Goal: Task Accomplishment & Management: Use online tool/utility

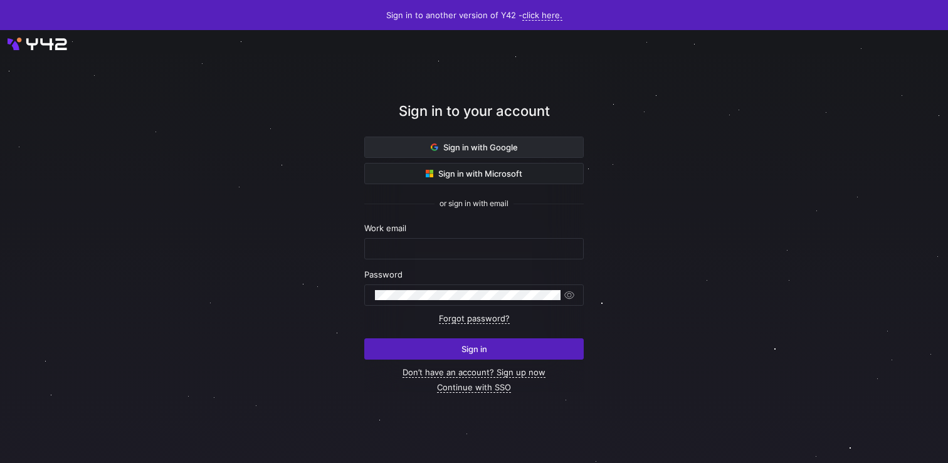
click at [546, 147] on span at bounding box center [474, 147] width 218 height 20
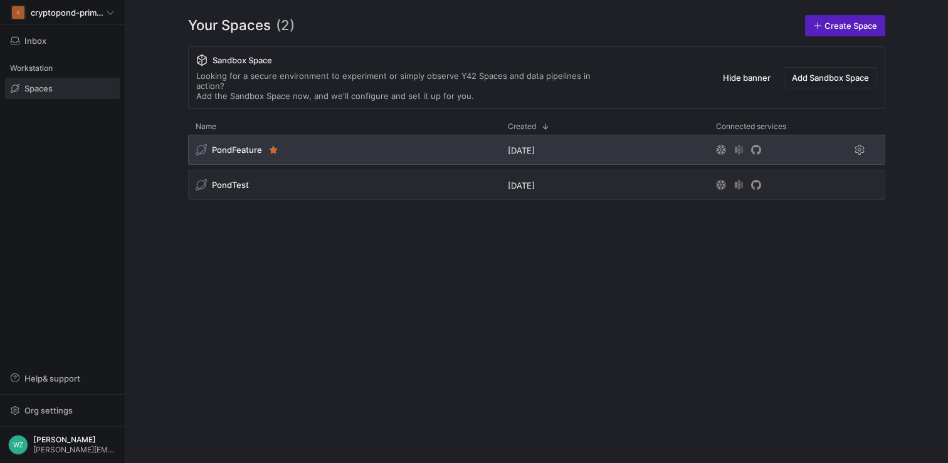
click at [352, 136] on div "PondFeature" at bounding box center [344, 150] width 312 height 30
click at [317, 135] on div "PondFeature" at bounding box center [344, 150] width 312 height 30
click at [229, 145] on span "PondFeature" at bounding box center [237, 150] width 50 height 10
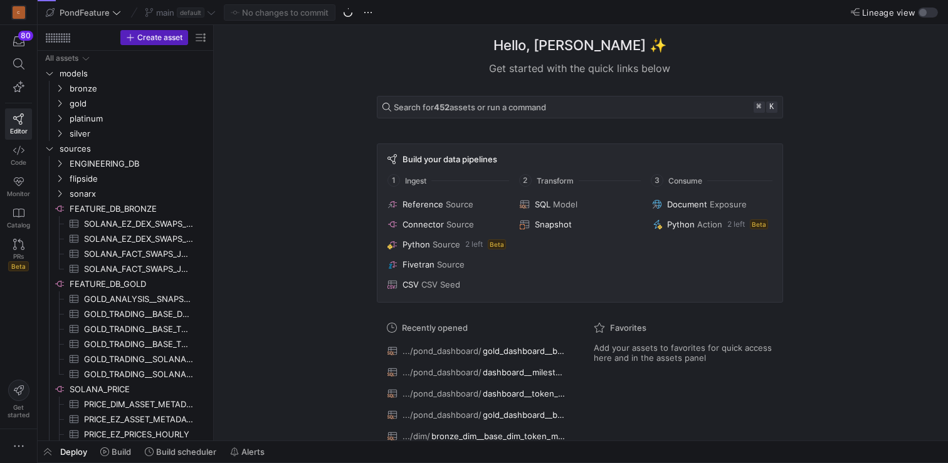
click at [873, 219] on div "Hello, William ✨ Get started with the quick links below Search for 452 assets o…" at bounding box center [580, 233] width 722 height 416
click at [915, 74] on span "Pull" at bounding box center [912, 71] width 14 height 10
click at [212, 14] on icon at bounding box center [211, 12] width 9 height 9
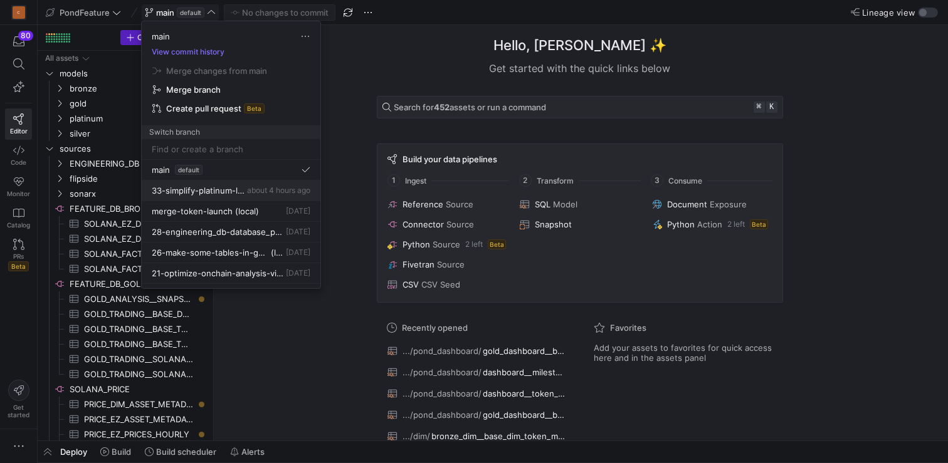
click at [239, 190] on div "33-simplify-platinum-layer-dashboard about 4 hours ago" at bounding box center [231, 191] width 159 height 10
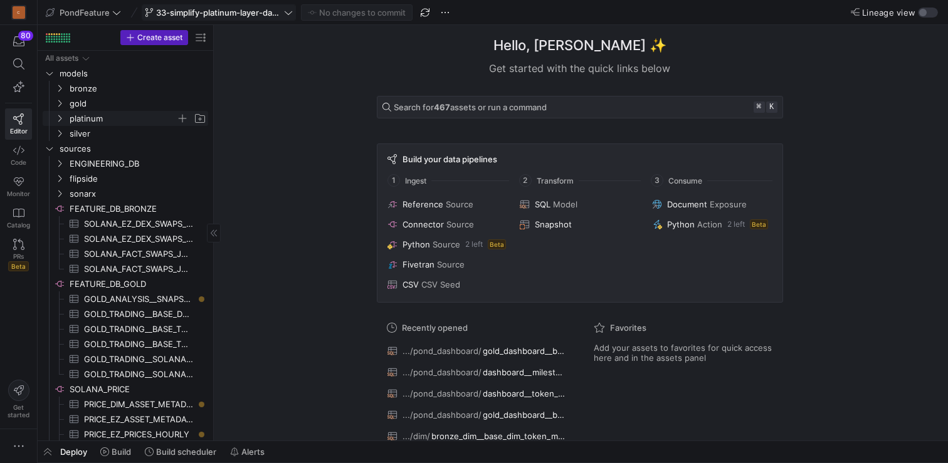
click at [125, 115] on span "platinum" at bounding box center [123, 119] width 107 height 14
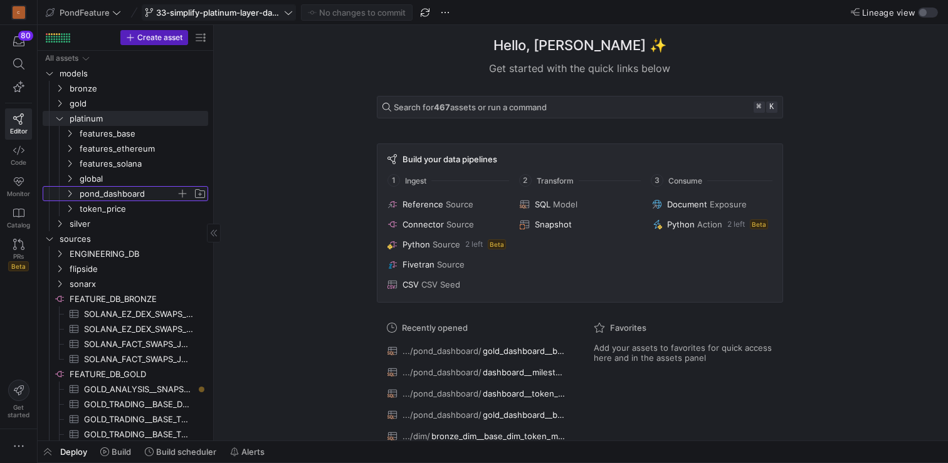
click at [131, 192] on span "pond_dashboard" at bounding box center [128, 194] width 97 height 14
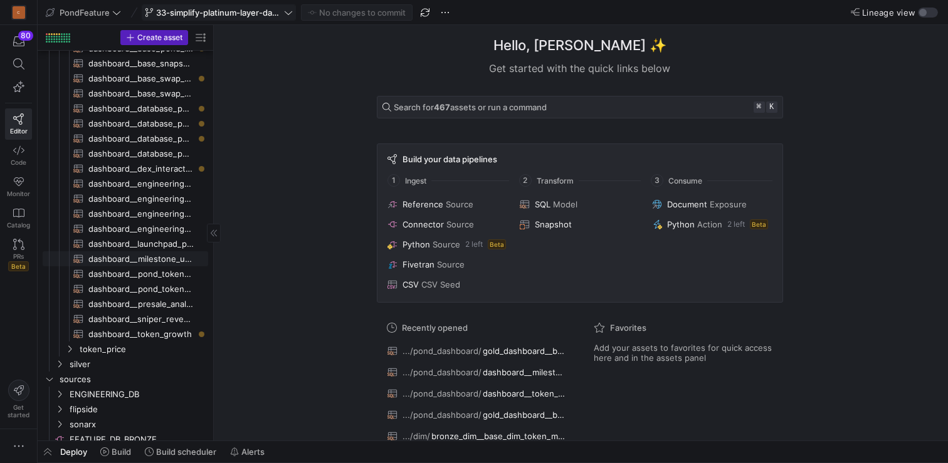
scroll to position [238, 0]
click at [132, 332] on span "dashboard__token_growth​​​​​​​​​​" at bounding box center [140, 332] width 105 height 14
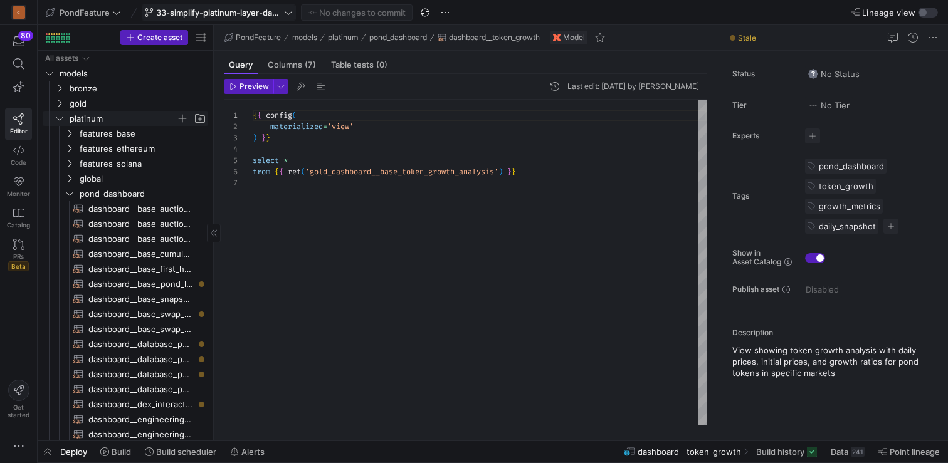
click at [82, 117] on span "platinum" at bounding box center [123, 119] width 107 height 14
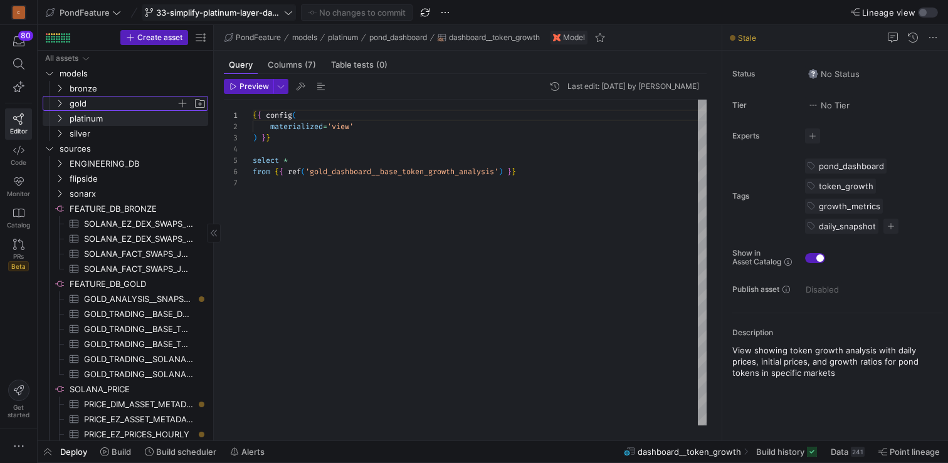
click at [75, 107] on span "gold" at bounding box center [123, 104] width 107 height 14
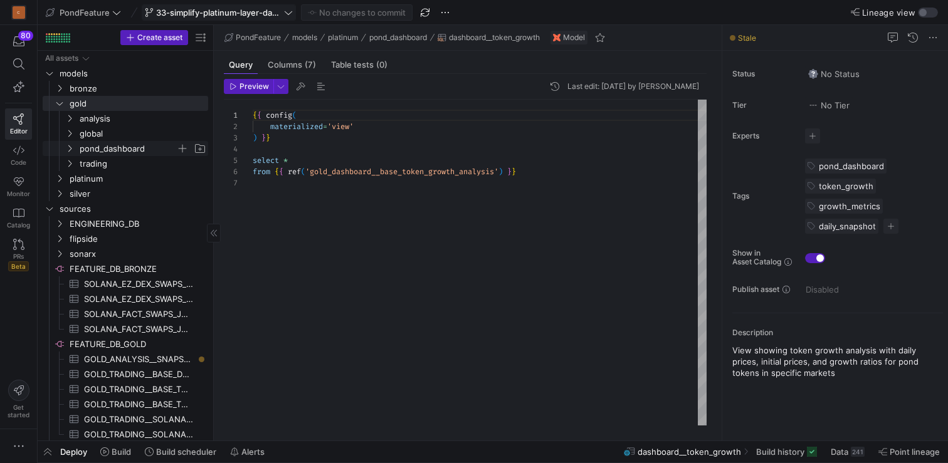
click at [117, 148] on span "pond_dashboard" at bounding box center [128, 149] width 97 height 14
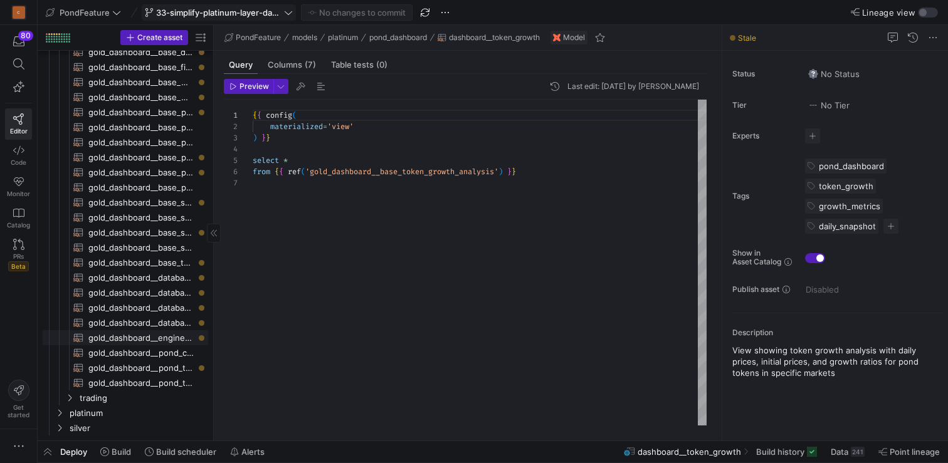
scroll to position [318, 0]
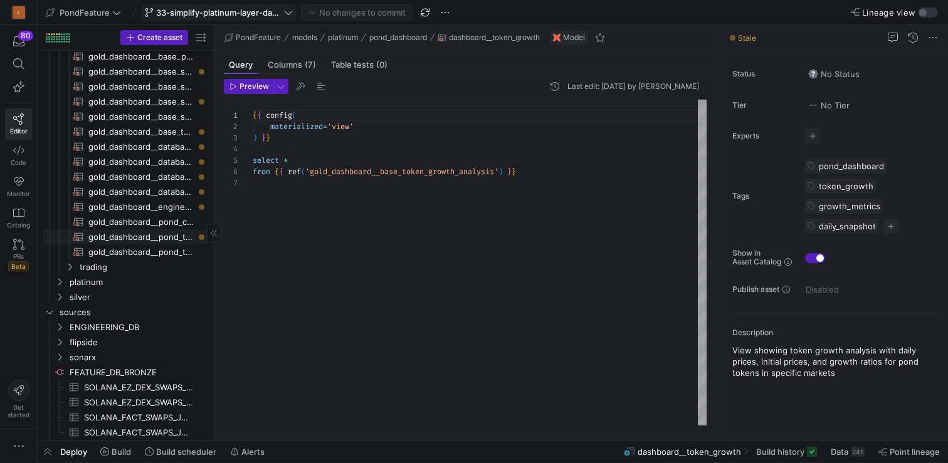
click at [140, 234] on span "gold_dashboard__pond_token_first_pool_transactions​​​​​​​​​​" at bounding box center [140, 237] width 105 height 14
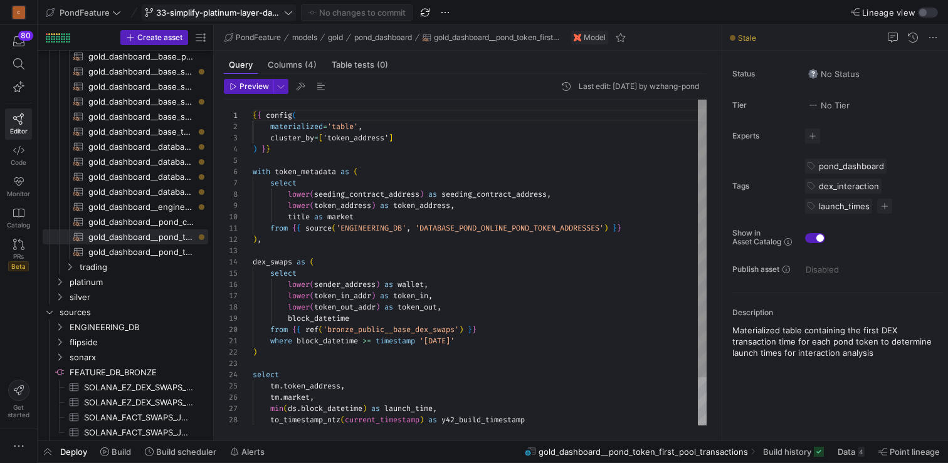
scroll to position [68, 185]
click at [558, 294] on div "{ { config ( materialized = 'table' , cluster_by = [ 'token_address' ] ) } } wi…" at bounding box center [480, 291] width 454 height 382
click at [407, 159] on div "with token_metadata as ( select lower ( seeding_contract_address ) as seeding_c…" at bounding box center [480, 291] width 454 height 382
click at [392, 170] on div "with token_metadata as ( select lower ( seeding_contract_address ) as seeding_c…" at bounding box center [480, 291] width 454 height 382
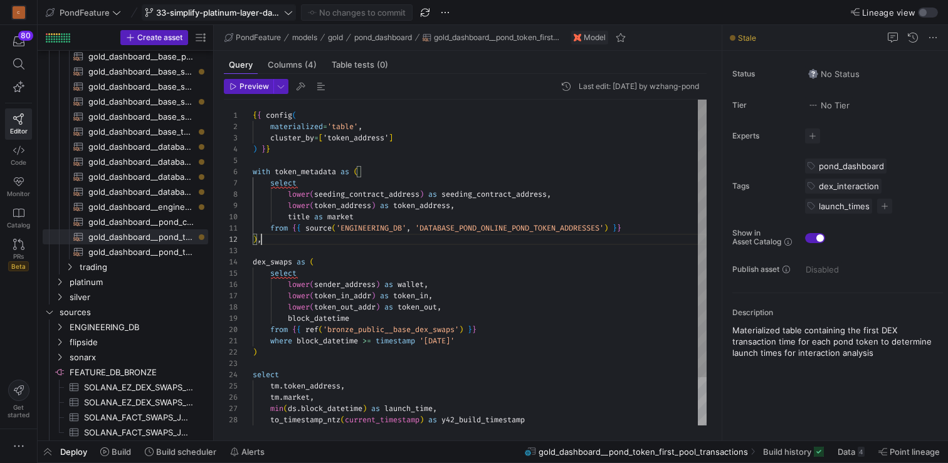
scroll to position [11, 9]
click at [347, 234] on div "with token_metadata as ( select lower ( seeding_contract_address ) as seeding_c…" at bounding box center [480, 291] width 454 height 382
click at [649, 226] on div "with token_metadata as ( select lower ( seeding_contract_address ) as seeding_c…" at bounding box center [480, 291] width 454 height 382
click at [629, 241] on div "with token_metadata as ( select lower ( seeding_contract_address ) as seeding_c…" at bounding box center [480, 291] width 454 height 382
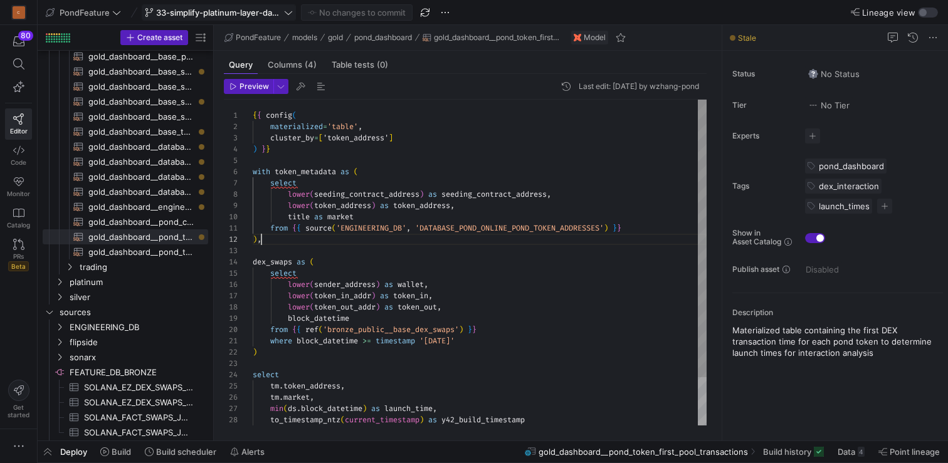
scroll to position [0, 0]
click at [591, 261] on div "with token_metadata as ( select lower ( seeding_contract_address ) as seeding_c…" at bounding box center [480, 291] width 454 height 382
click at [487, 244] on div "with token_metadata as ( select lower ( seeding_contract_address ) as seeding_c…" at bounding box center [480, 291] width 454 height 382
click at [376, 260] on div "with token_metadata as ( select lower ( seeding_contract_address ) as seeding_c…" at bounding box center [480, 291] width 454 height 382
click at [317, 246] on div "with token_metadata as ( select lower ( seeding_contract_address ) as seeding_c…" at bounding box center [480, 291] width 454 height 382
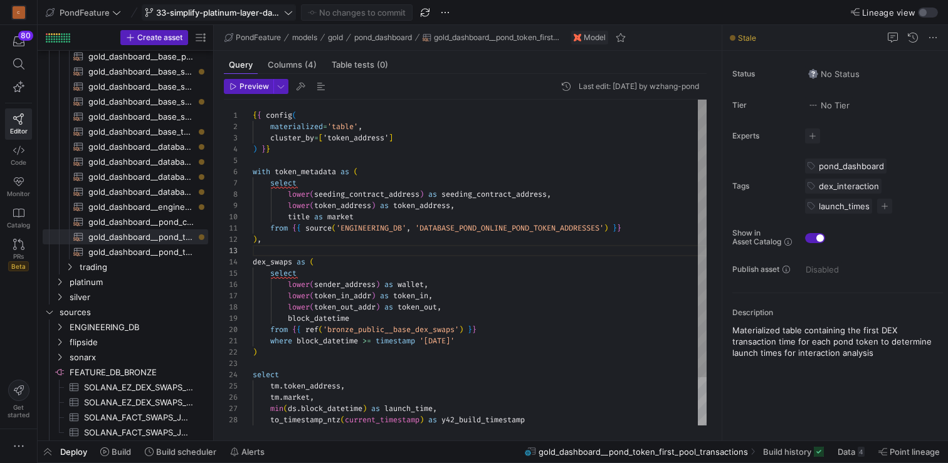
click at [302, 241] on div "with token_metadata as ( select lower ( seeding_contract_address ) as seeding_c…" at bounding box center [480, 291] width 454 height 382
click at [343, 256] on div "with token_metadata as ( select lower ( seeding_contract_address ) as seeding_c…" at bounding box center [480, 291] width 454 height 382
click at [396, 246] on div "with token_metadata as ( select lower ( seeding_contract_address ) as seeding_c…" at bounding box center [480, 291] width 454 height 382
click at [354, 239] on div "with token_metadata as ( select lower ( seeding_contract_address ) as seeding_c…" at bounding box center [480, 291] width 454 height 382
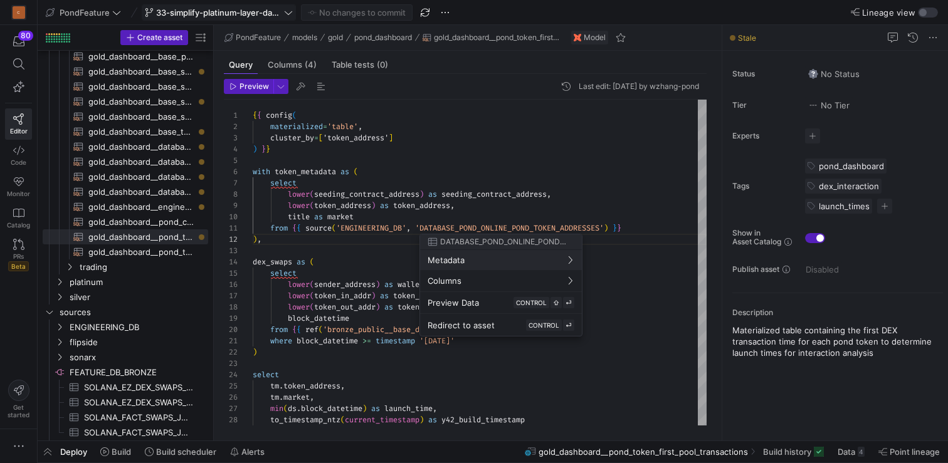
click at [409, 378] on div at bounding box center [474, 231] width 948 height 463
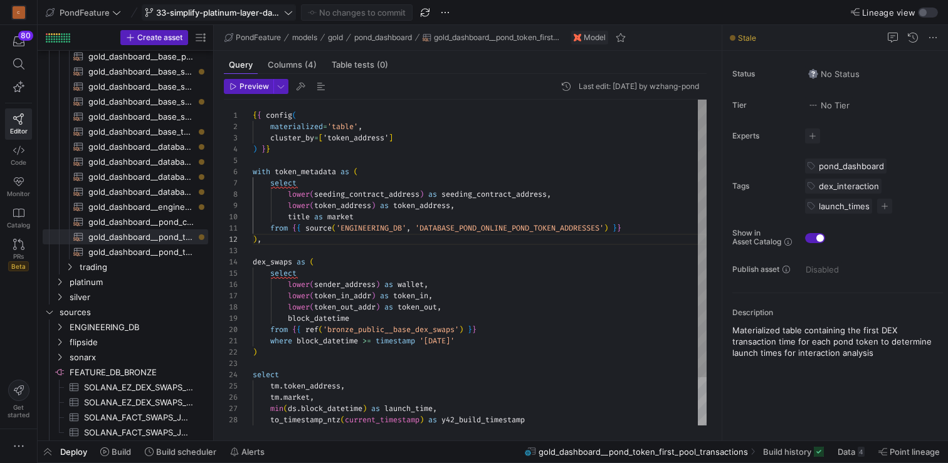
scroll to position [23, 0]
click at [366, 362] on div "with token_metadata as ( select lower ( seeding_contract_address ) as seeding_c…" at bounding box center [480, 291] width 454 height 382
type textarea "from {{ source('ENGINEERING_DB', 'DATABASE_POND_ONLINE_POND_TOKEN_ADDRESSES') }…"
click at [478, 297] on div "with token_metadata as ( select lower ( seeding_contract_address ) as seeding_c…" at bounding box center [480, 291] width 454 height 382
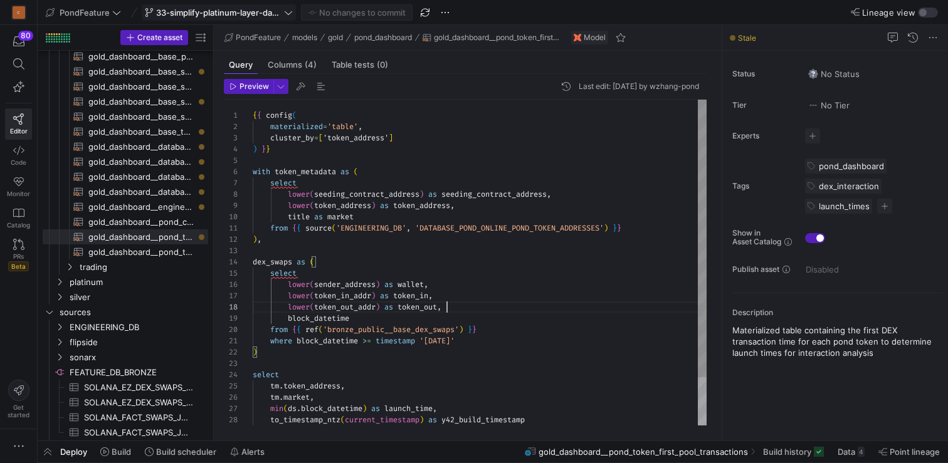
click at [470, 307] on div "with token_metadata as ( select lower ( seeding_contract_address ) as seeding_c…" at bounding box center [480, 291] width 454 height 382
click at [453, 298] on div "with token_metadata as ( select lower ( seeding_contract_address ) as seeding_c…" at bounding box center [480, 291] width 454 height 382
click at [448, 287] on div "with token_metadata as ( select lower ( seeding_contract_address ) as seeding_c…" at bounding box center [480, 291] width 454 height 382
click at [451, 303] on div "with token_metadata as ( select lower ( seeding_contract_address ) as seeding_c…" at bounding box center [480, 291] width 454 height 382
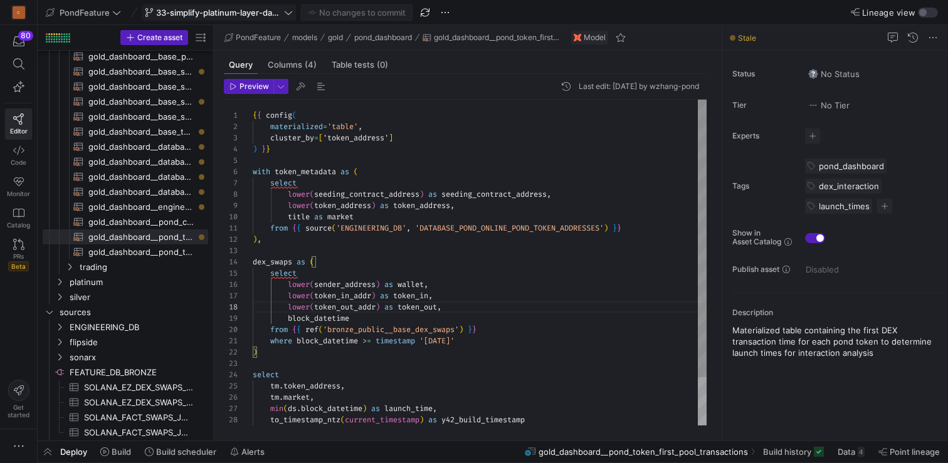
click at [418, 312] on div "with token_metadata as ( select lower ( seeding_contract_address ) as seeding_c…" at bounding box center [480, 291] width 454 height 382
click at [397, 315] on div "with token_metadata as ( select lower ( seeding_contract_address ) as seeding_c…" at bounding box center [480, 291] width 454 height 382
click at [518, 333] on div "with token_metadata as ( select lower ( seeding_contract_address ) as seeding_c…" at bounding box center [480, 291] width 454 height 382
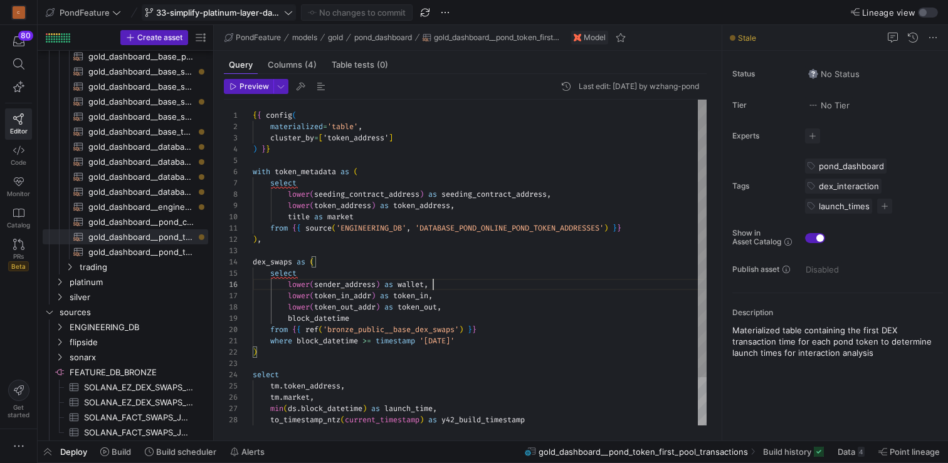
click at [488, 283] on div "with token_metadata as ( select lower ( seeding_contract_address ) as seeding_c…" at bounding box center [480, 291] width 454 height 382
click at [477, 299] on div "with token_metadata as ( select lower ( seeding_contract_address ) as seeding_c…" at bounding box center [480, 291] width 454 height 382
click at [469, 314] on div "with token_metadata as ( select lower ( seeding_contract_address ) as seeding_c…" at bounding box center [480, 291] width 454 height 382
click at [457, 308] on div "with token_metadata as ( select lower ( seeding_contract_address ) as seeding_c…" at bounding box center [480, 291] width 454 height 382
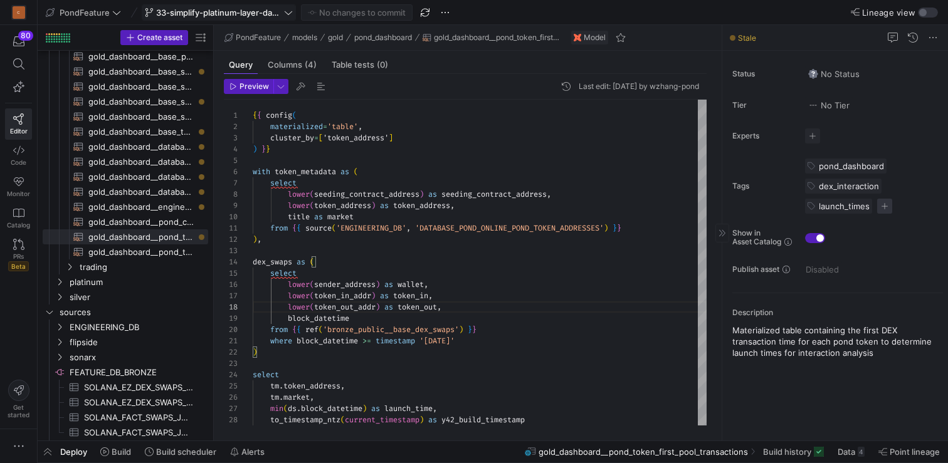
click at [884, 206] on span "button" at bounding box center [884, 206] width 15 height 15
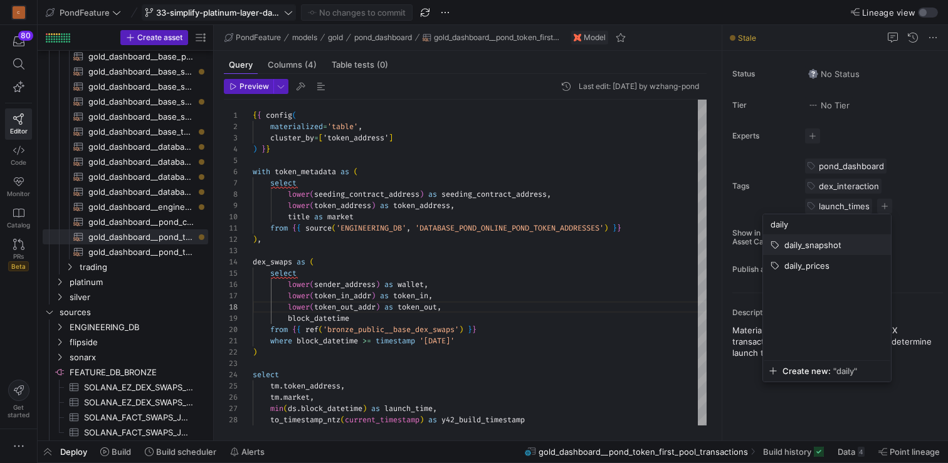
type input "daily"
click at [840, 245] on span "daily_snapshot" at bounding box center [812, 245] width 57 height 10
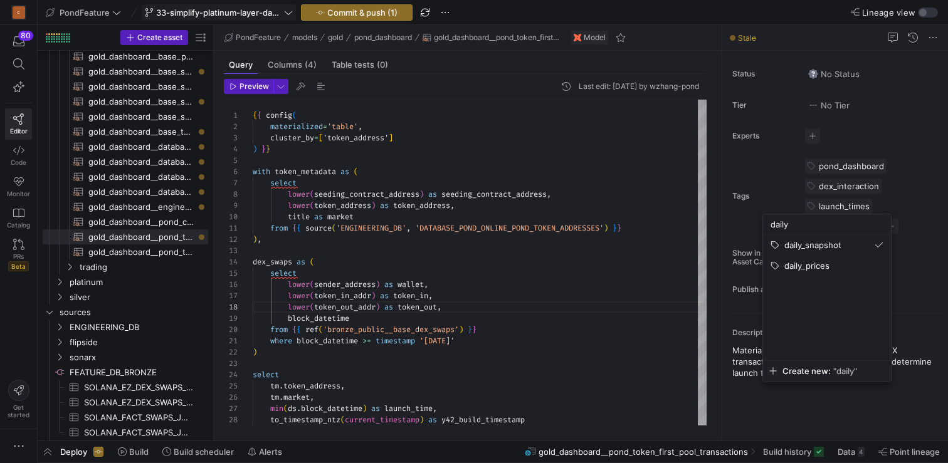
click at [534, 248] on div at bounding box center [474, 231] width 948 height 463
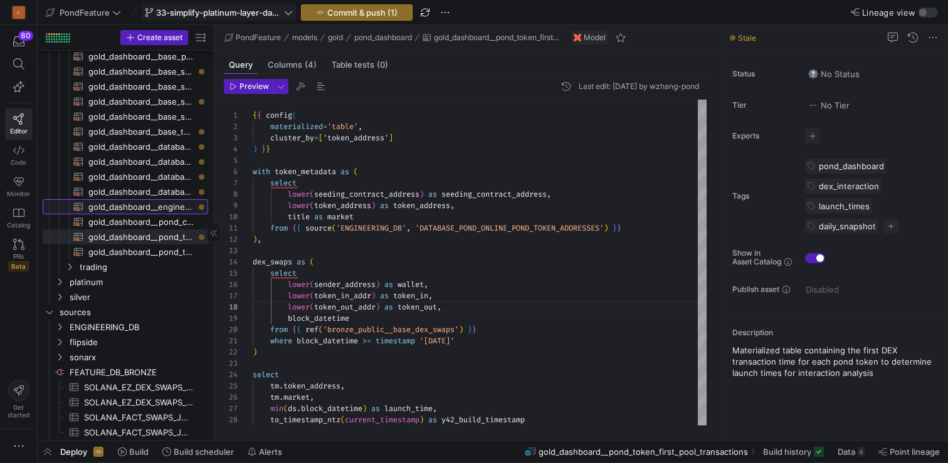
click at [167, 204] on span "gold_dashboard__engineering_db_pond_model_submitter_rate​​​​​​​​​​" at bounding box center [140, 207] width 105 height 14
type textarea "{{ config( materialized='table' ) }} select (count(distinct ms.developer_id) / …"
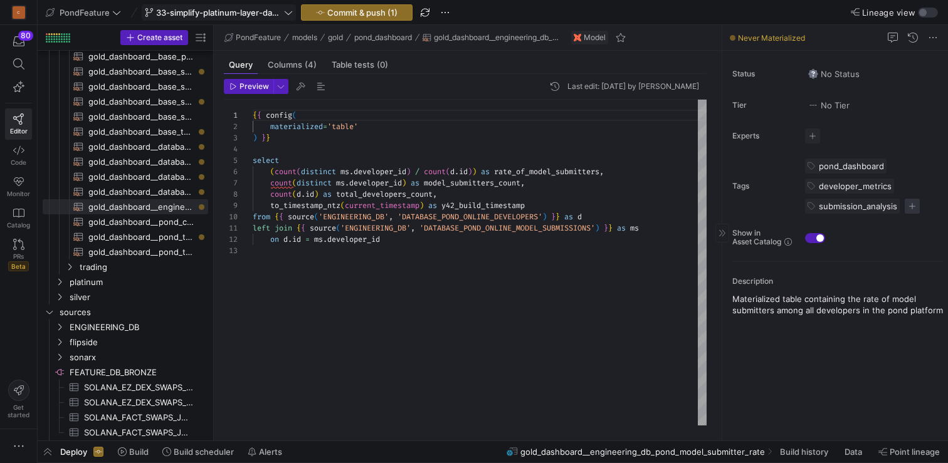
click at [915, 206] on span "button" at bounding box center [912, 206] width 15 height 15
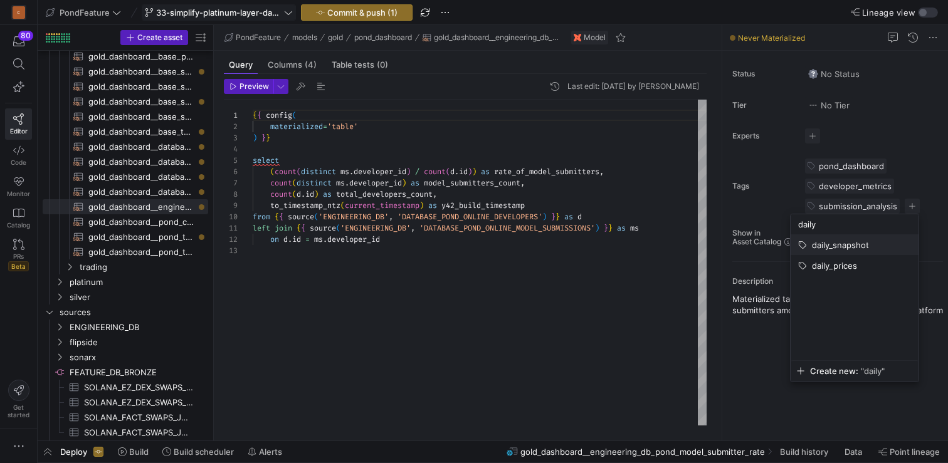
type input "daily"
click at [871, 243] on span "daily_snapshot" at bounding box center [854, 245] width 113 height 10
click at [424, 270] on div at bounding box center [474, 231] width 948 height 463
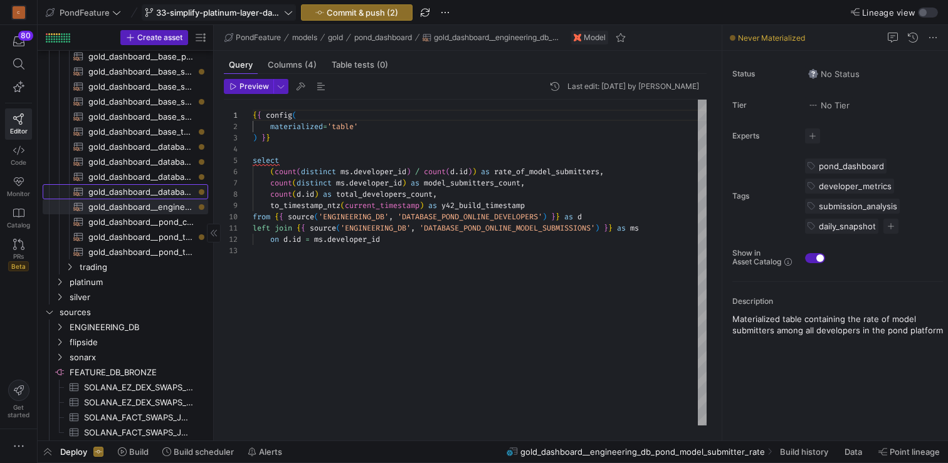
click at [149, 192] on span "gold_dashboard__database_pond_online_submissions_with_bot_flags​​​​​​​​​​" at bounding box center [140, 192] width 105 height 14
type textarea "{{ config( materialized='table', cluster_by=['developer_id'] ) }} SELECT s.*, c…"
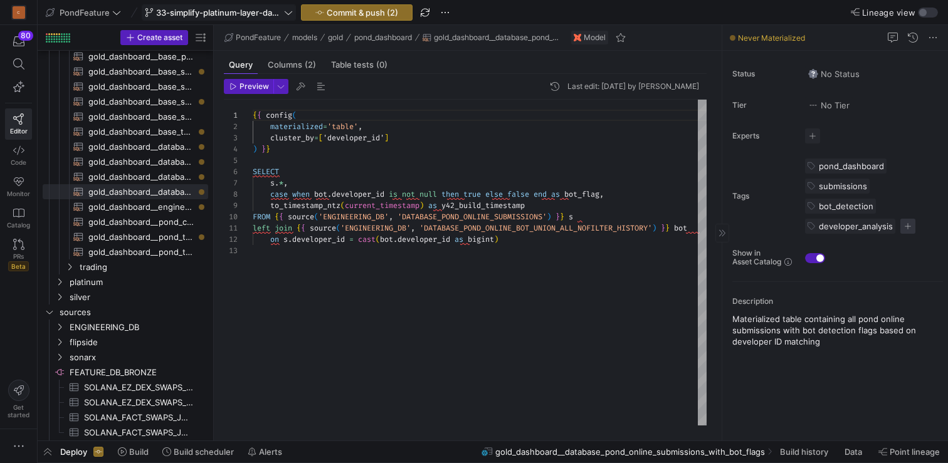
click at [906, 225] on span "button" at bounding box center [907, 226] width 15 height 15
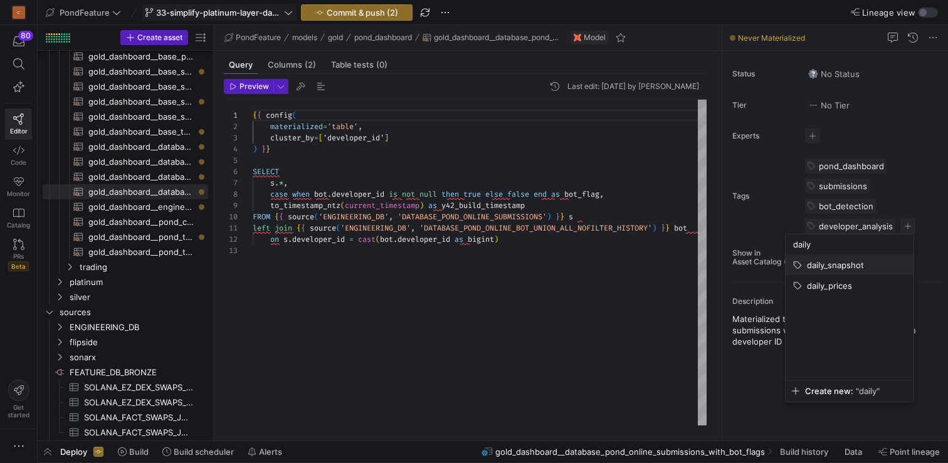
type input "daily"
click at [854, 259] on button "daily_snapshot" at bounding box center [849, 265] width 128 height 20
click at [587, 281] on div at bounding box center [474, 231] width 948 height 463
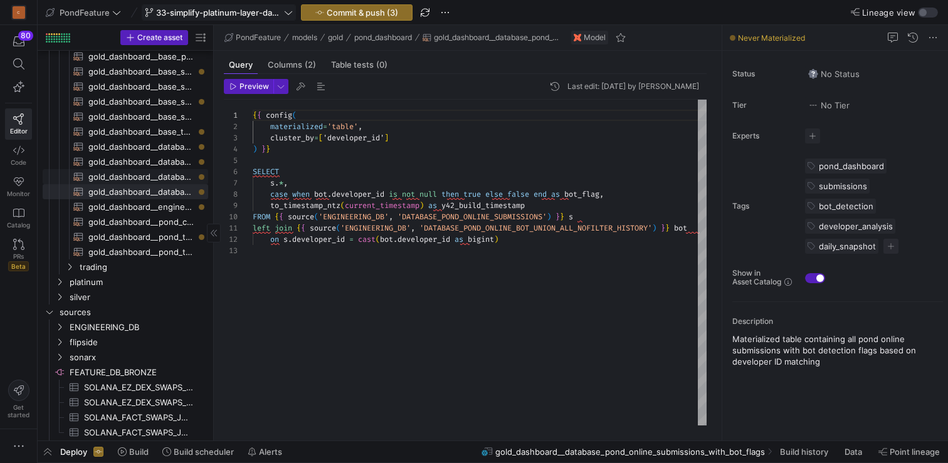
click at [155, 178] on span "gold_dashboard__database_pond_online_model_submissions_with_bot_flags​​​​​​​​​​" at bounding box center [140, 177] width 105 height 14
type textarea "{{ config( materialized='table', cluster_by=['developer_id'] ) }} SELECT m.*, c…"
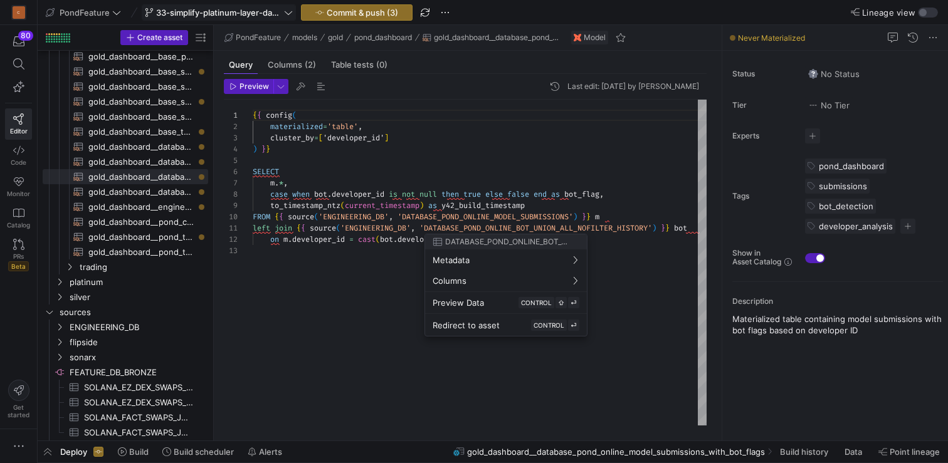
click at [907, 223] on div at bounding box center [474, 231] width 948 height 463
click at [907, 228] on span "button" at bounding box center [907, 226] width 15 height 15
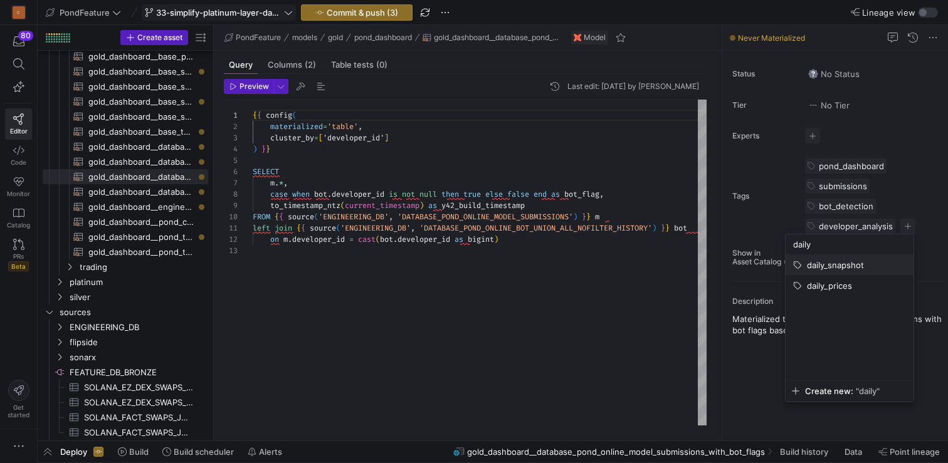
type input "daily"
click at [847, 261] on span "daily_snapshot" at bounding box center [835, 265] width 57 height 10
click at [603, 289] on div at bounding box center [474, 231] width 948 height 463
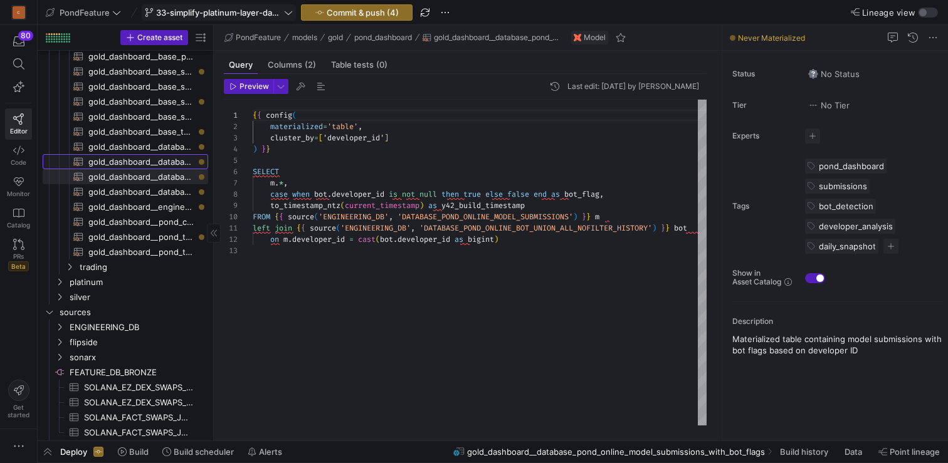
click at [144, 156] on span "gold_dashboard__database_pond_online_developers_with_bot_flags​​​​​​​​​​" at bounding box center [140, 162] width 105 height 14
type textarea "{{ config( materialized='table', cluster_by=['id'] ) }} SELECT d.*, coalesce(bo…"
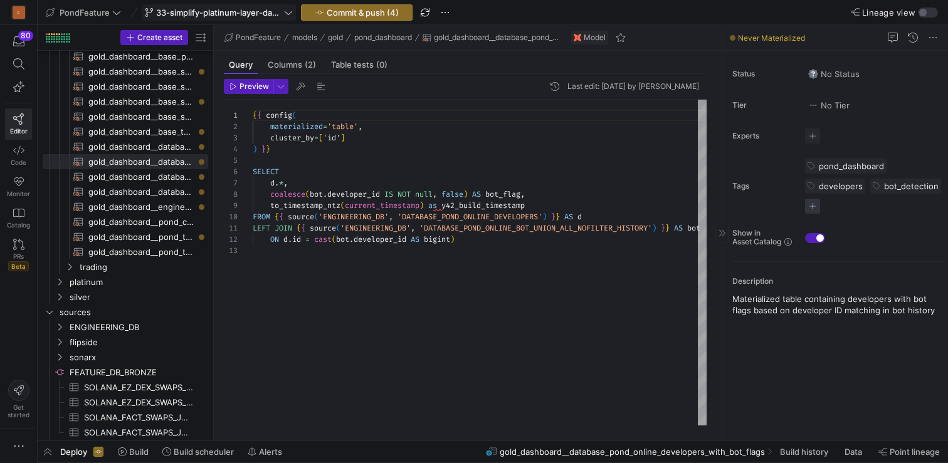
click at [816, 207] on span "button" at bounding box center [812, 206] width 15 height 15
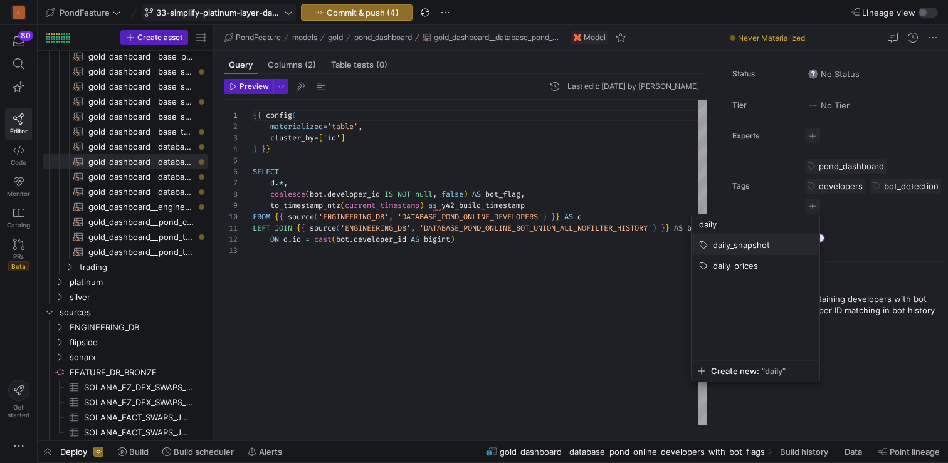
type input "daily"
click at [733, 244] on span "daily_snapshot" at bounding box center [741, 245] width 57 height 10
click at [602, 241] on div at bounding box center [474, 231] width 948 height 463
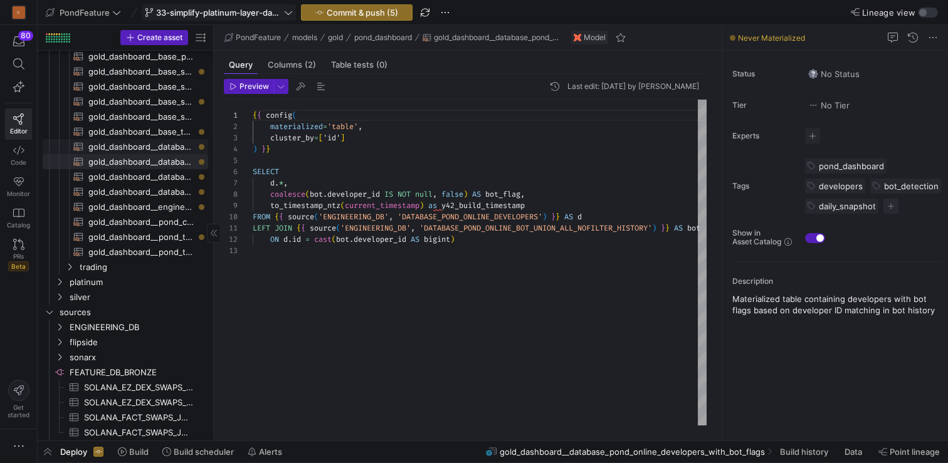
click at [150, 147] on span "gold_dashboard__database_pond_online_competitions_with_bot_flags​​​​​​​​​​" at bounding box center [140, 147] width 105 height 14
type textarea "{{ config( materialized='table', cluster_by=['developer_id'] ) }} SELECT c.*, c…"
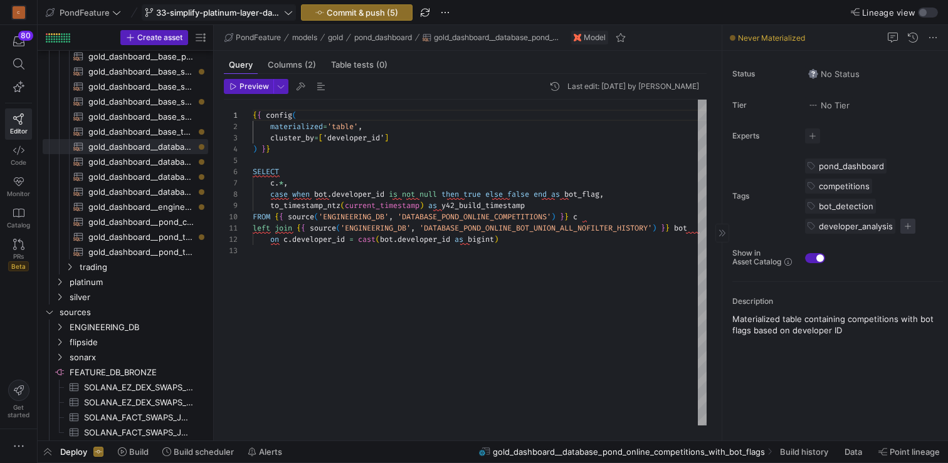
click at [908, 222] on span "button" at bounding box center [907, 226] width 15 height 15
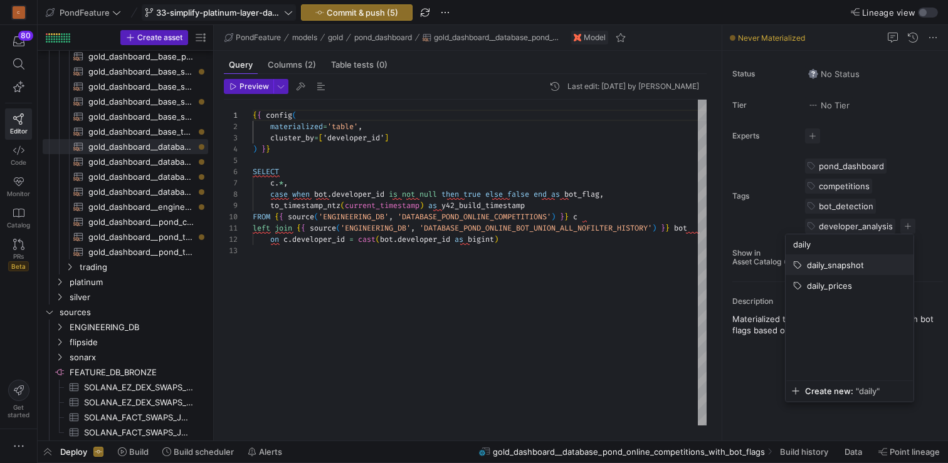
type input "daily"
click at [836, 261] on span "daily_snapshot" at bounding box center [835, 265] width 57 height 10
click at [518, 258] on div at bounding box center [474, 231] width 948 height 463
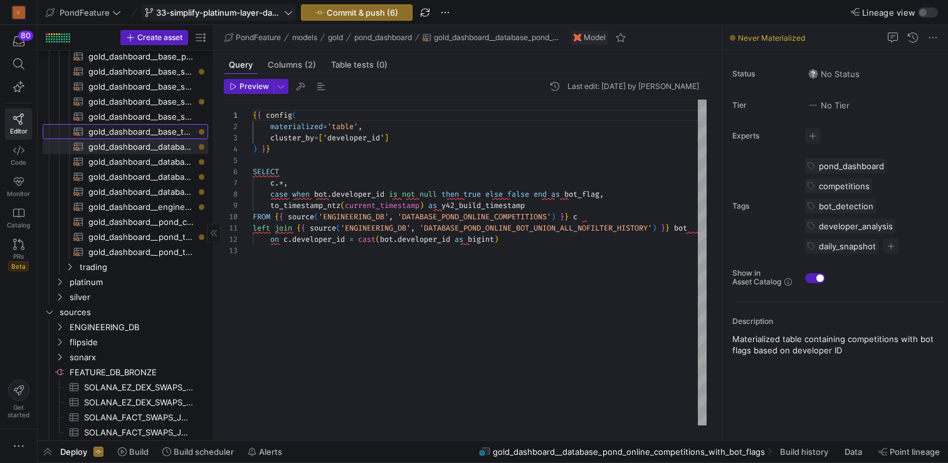
click at [132, 128] on span "gold_dashboard__base_token_growth_analysis​​​​​​​​​​" at bounding box center [140, 132] width 105 height 14
type textarea "{{ config( materialized='table', cluster_by=['date_utc', 'token_address'] ) }} …"
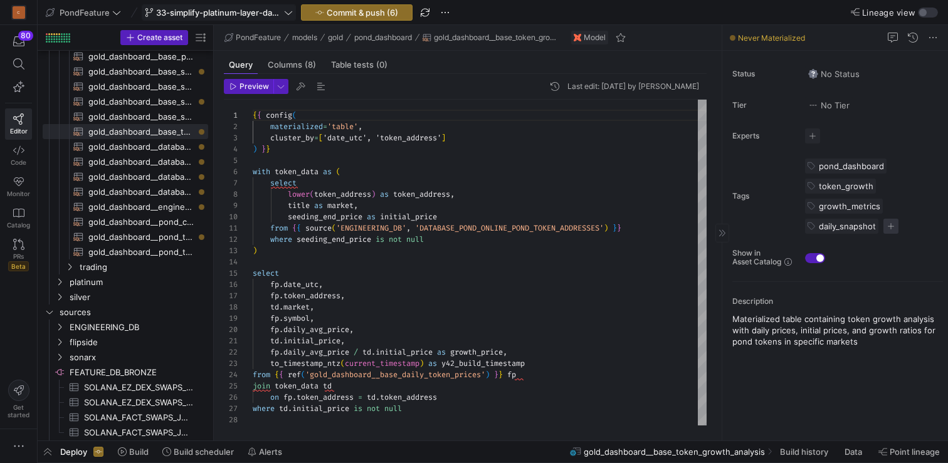
click at [895, 222] on span "button" at bounding box center [890, 226] width 15 height 15
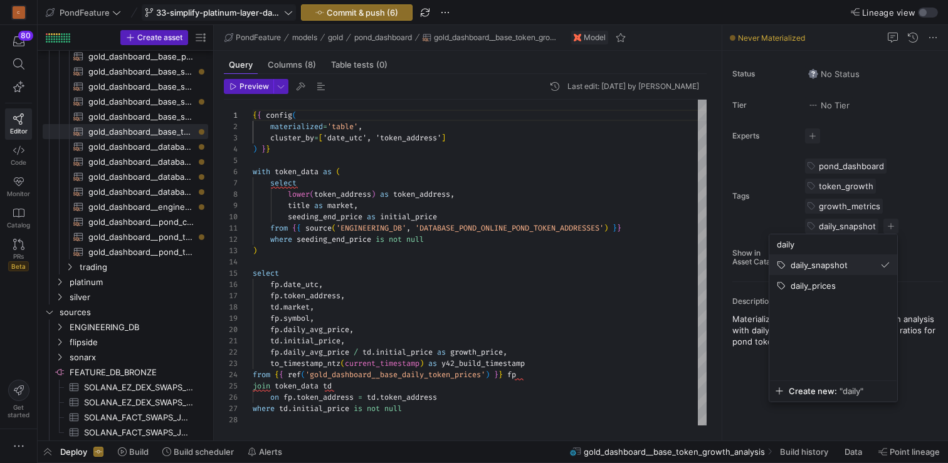
type input "daily"
click at [819, 268] on span "daily_snapshot" at bounding box center [818, 265] width 57 height 10
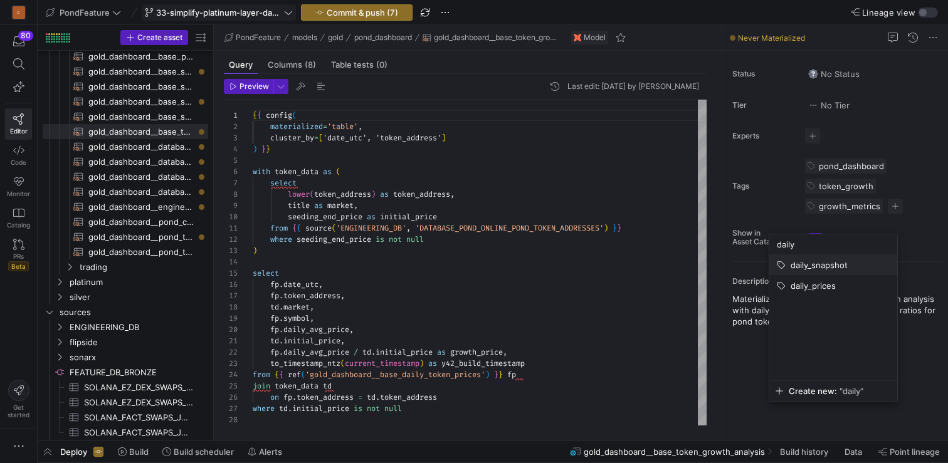
click at [818, 263] on span "daily_snapshot" at bounding box center [818, 265] width 57 height 10
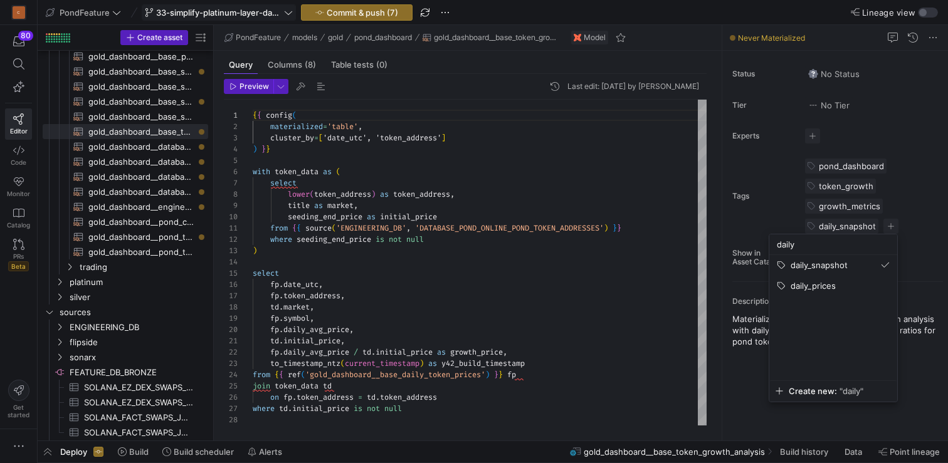
click at [574, 265] on div at bounding box center [474, 231] width 948 height 463
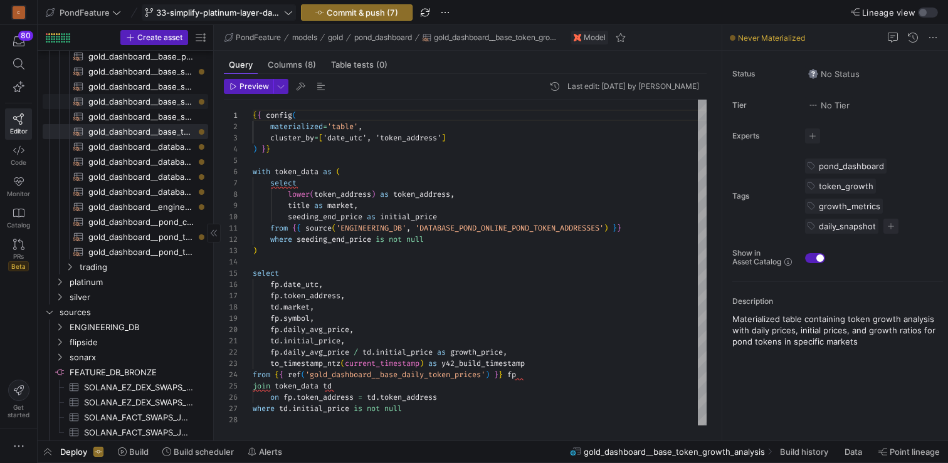
click at [152, 101] on span "gold_dashboard__base_swap_fee_balance_daily​​​​​​​​​​" at bounding box center [140, 102] width 105 height 14
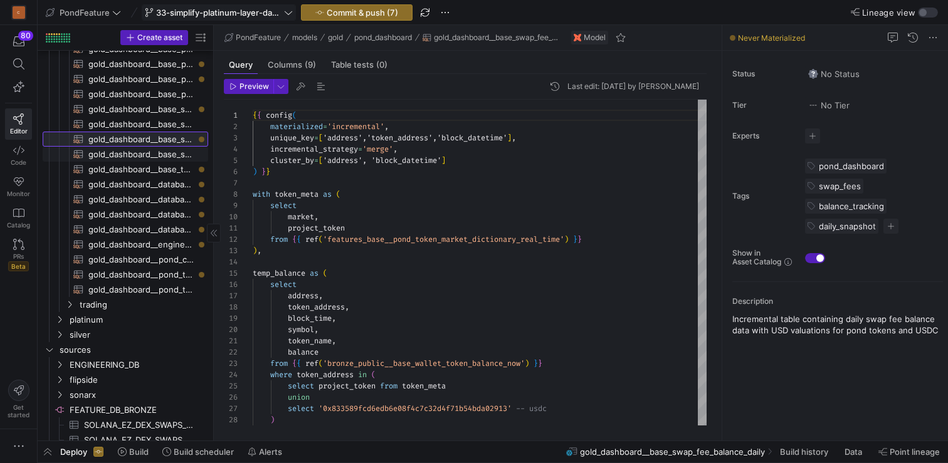
scroll to position [266, 0]
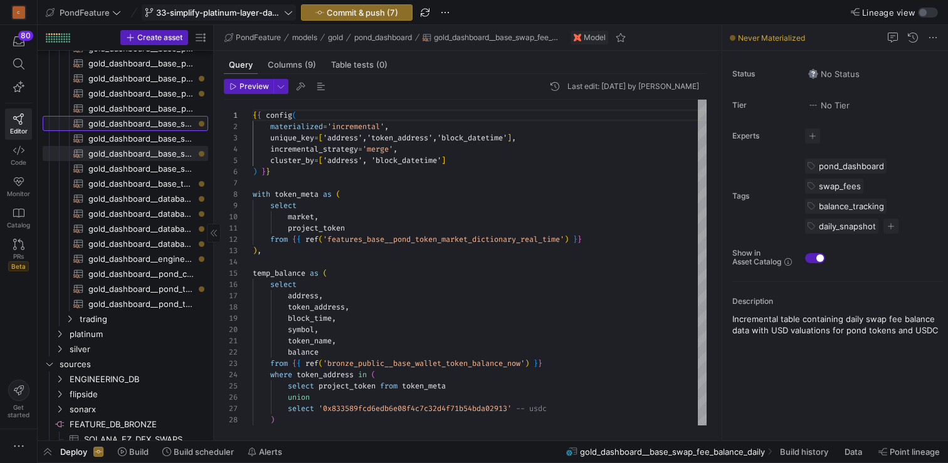
click at [134, 119] on span "gold_dashboard__base_sniper_revenue_analysis​​​​​​​​​​" at bounding box center [140, 124] width 105 height 14
type textarea "{{ config( materialized='table', cluster_by=['sniper', 'market'] ) }} with snip…"
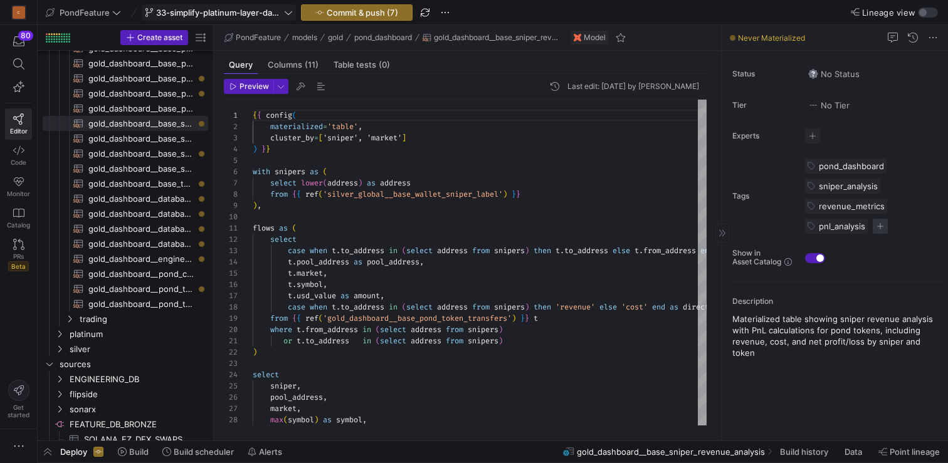
click at [879, 224] on span "button" at bounding box center [880, 226] width 15 height 15
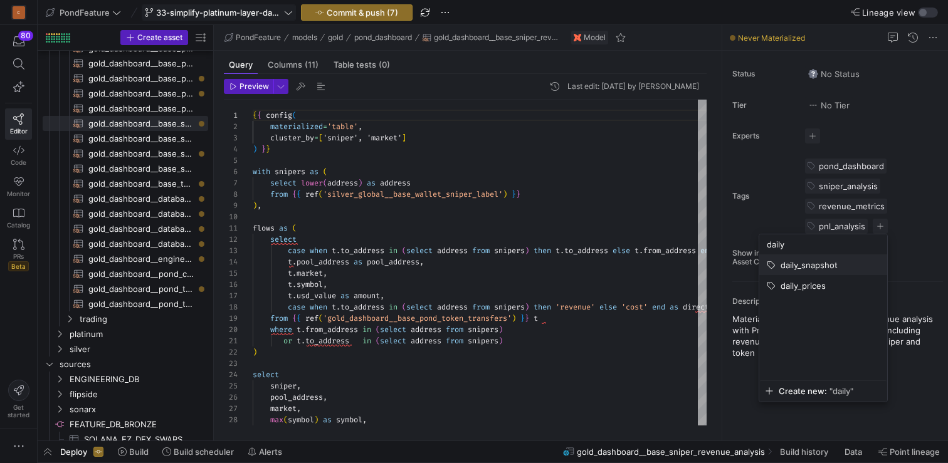
type input "daily"
click at [829, 268] on span "daily_snapshot" at bounding box center [808, 265] width 57 height 10
click at [464, 256] on div at bounding box center [474, 231] width 948 height 463
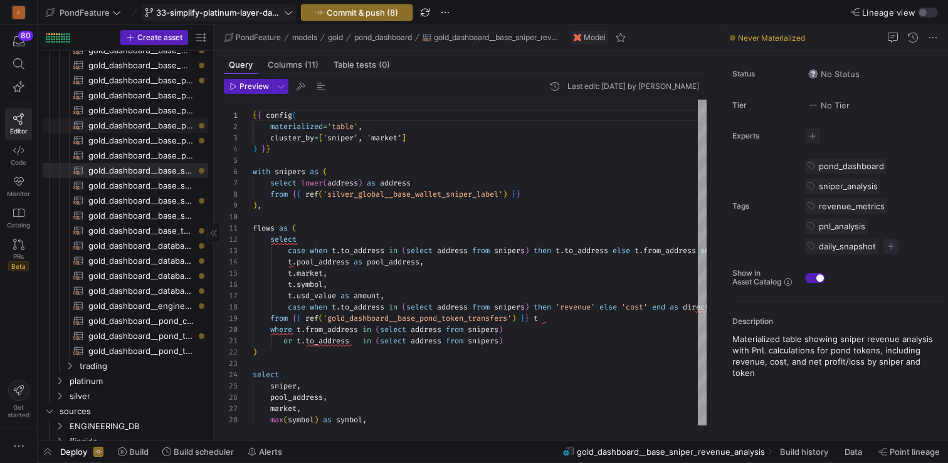
scroll to position [209, 0]
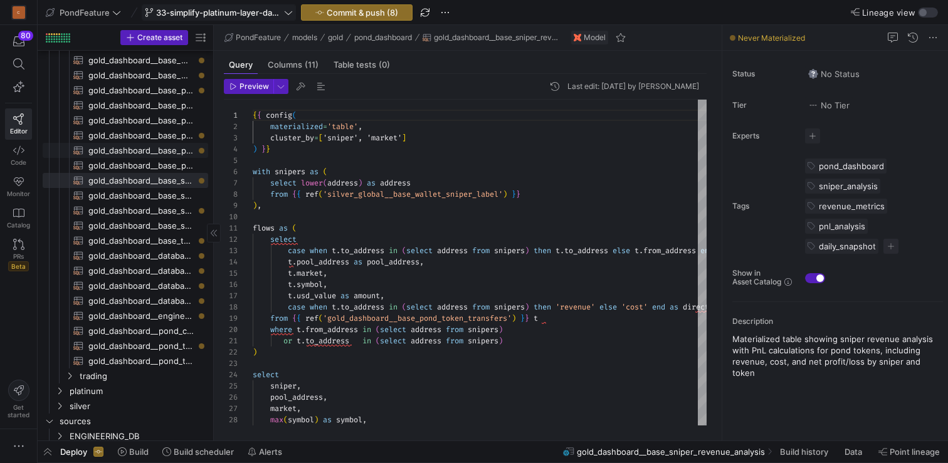
click at [148, 150] on span "gold_dashboard__base_presale_deposits​​​​​​​​​​" at bounding box center [140, 151] width 105 height 14
type textarea "{{ config( materialized='incremental', incremental_strategy='merge', unique_key…"
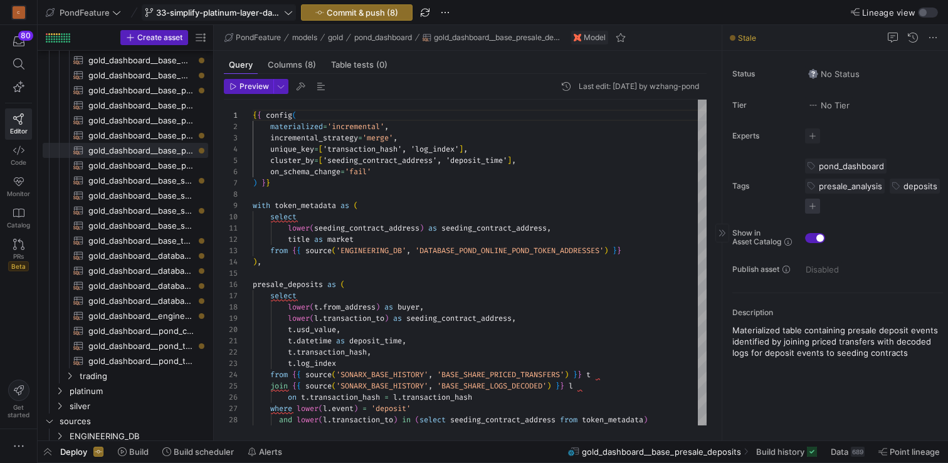
click at [816, 202] on span "button" at bounding box center [812, 206] width 15 height 15
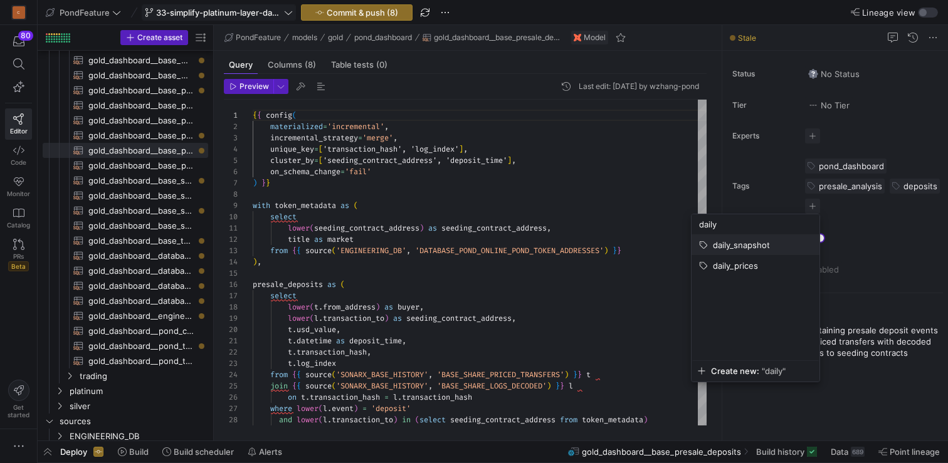
type input "daily"
click at [769, 244] on span "daily_snapshot" at bounding box center [755, 245] width 113 height 10
click at [552, 283] on div at bounding box center [474, 231] width 948 height 463
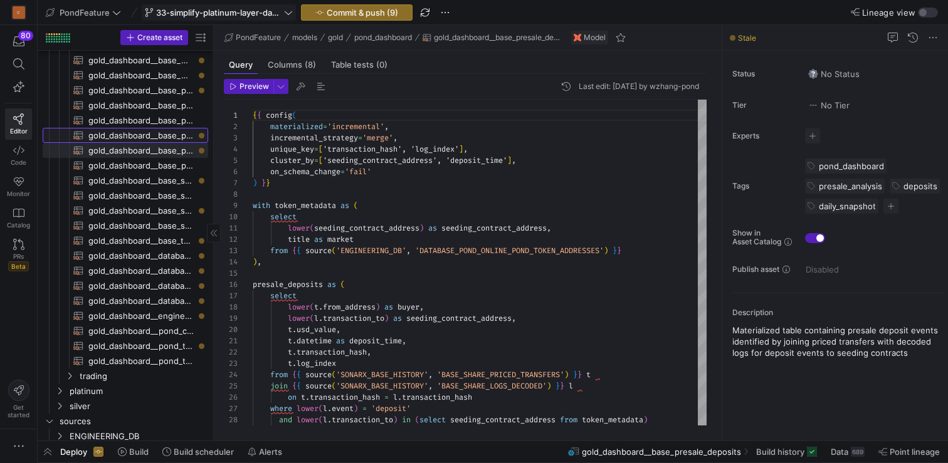
click at [140, 136] on span "gold_dashboard__base_presale_analysis_aggregated​​​​​​​​​​" at bounding box center [140, 136] width 105 height 14
type textarea "{{ config( materialized='table', cluster_by=['market', 'time_bin'] ) }} with bi…"
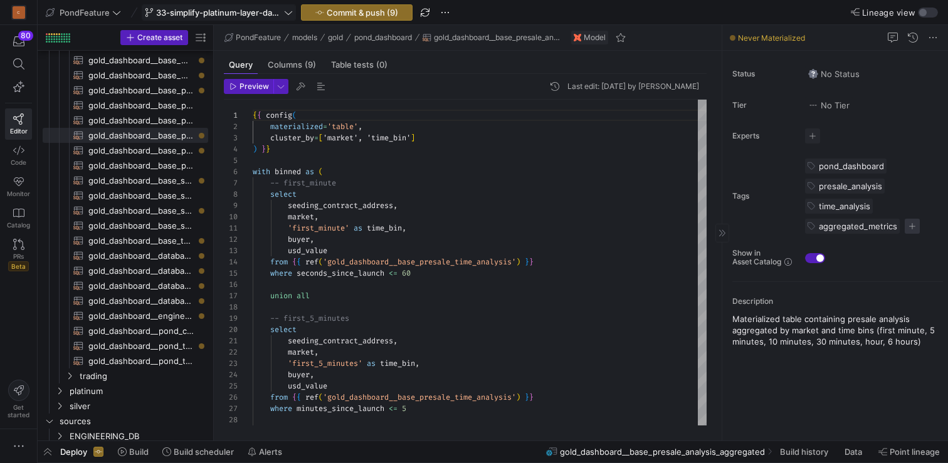
click at [915, 229] on span "button" at bounding box center [912, 226] width 15 height 15
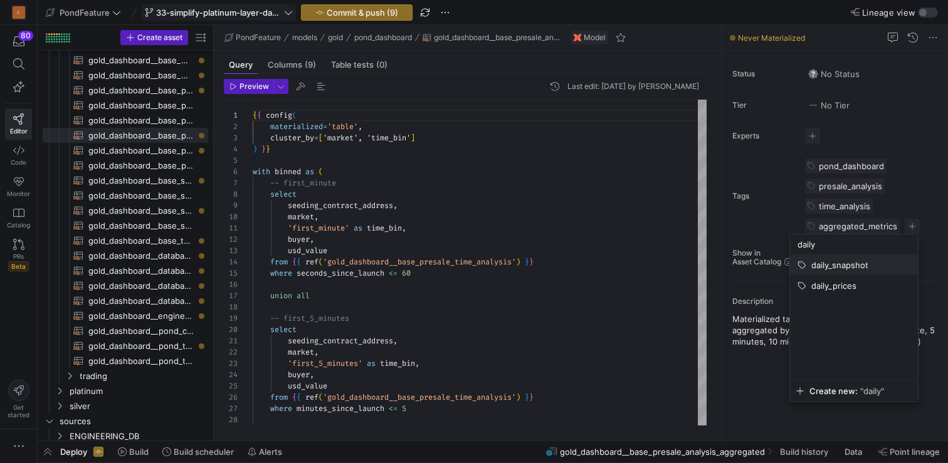
type input "daily"
click at [842, 262] on span "daily_snapshot" at bounding box center [839, 265] width 57 height 10
click at [508, 303] on div at bounding box center [474, 231] width 948 height 463
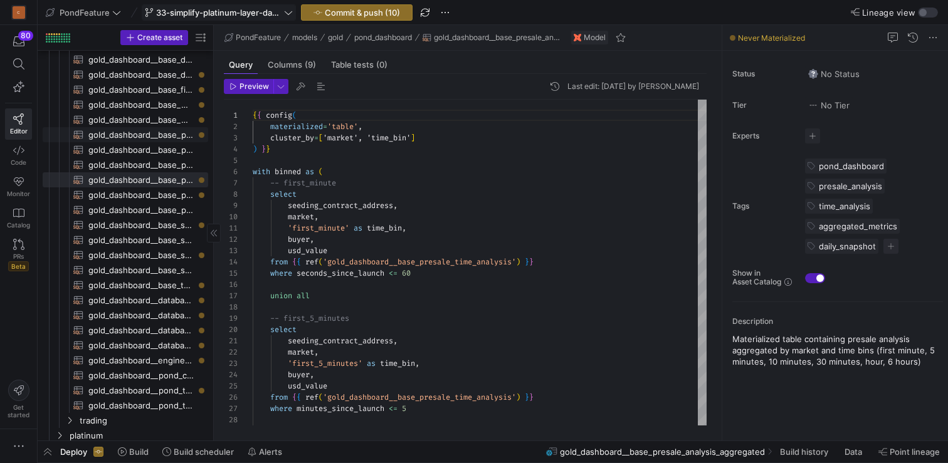
scroll to position [154, 0]
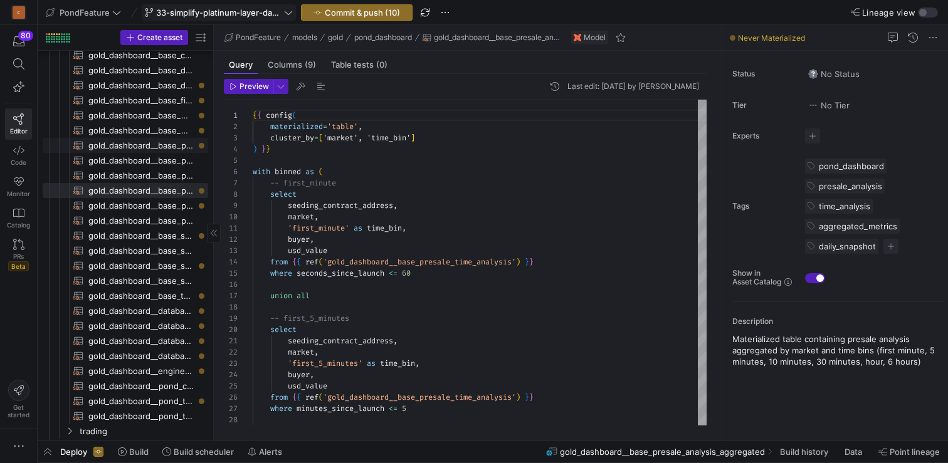
click at [144, 144] on span "gold_dashboard__base_pond_launchpad_projects_flippers​​​​​​​​​​" at bounding box center [140, 146] width 105 height 14
type textarea "{{ config( materialized='table', cluster_by=['market', 'seeding_contract_addres…"
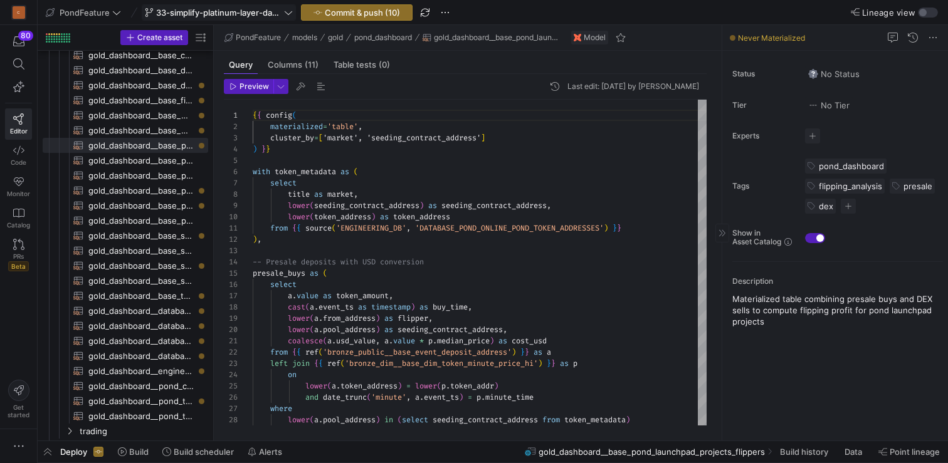
click at [855, 208] on y42-tags "pond_dashboard flipping_analysis presale dex 4 tags" at bounding box center [874, 186] width 138 height 55
click at [851, 208] on span "button" at bounding box center [848, 206] width 15 height 15
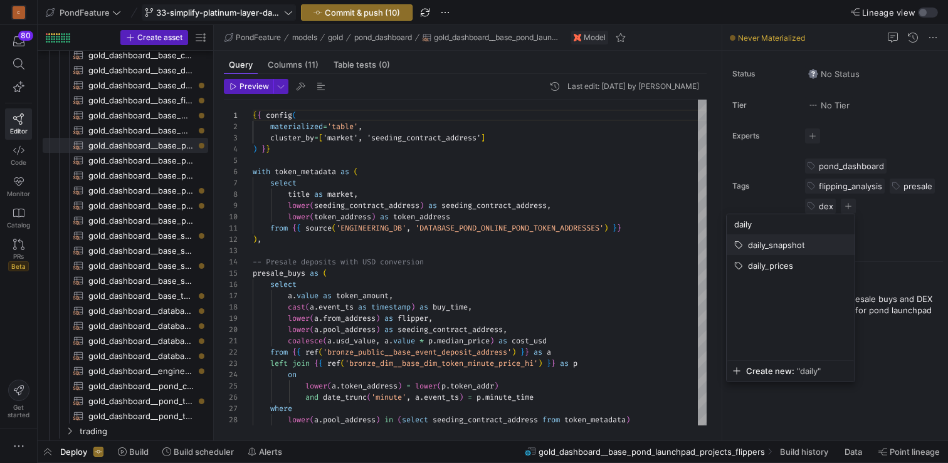
type input "daily"
click at [787, 244] on span "daily_snapshot" at bounding box center [776, 245] width 57 height 10
click at [536, 266] on div at bounding box center [474, 231] width 948 height 463
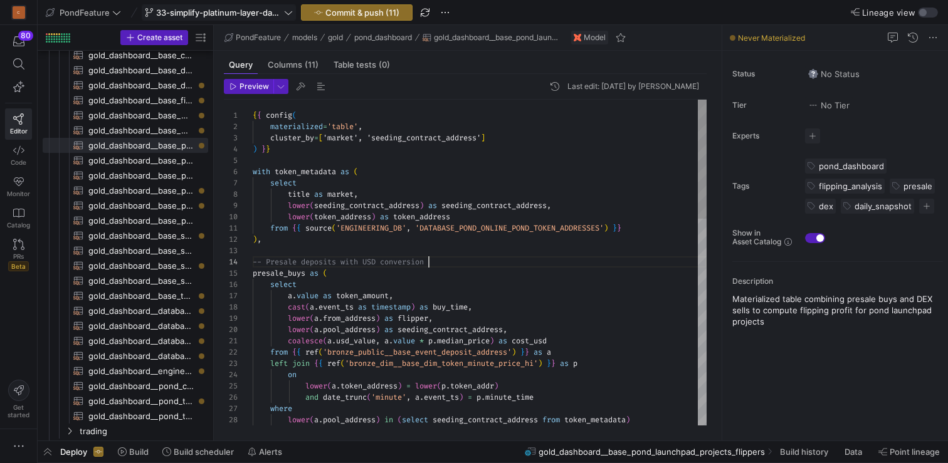
click at [157, 128] on span "gold_dashboard__base_milestone_unlock_gaps_analysis​​​​​​​​​​" at bounding box center [140, 130] width 105 height 14
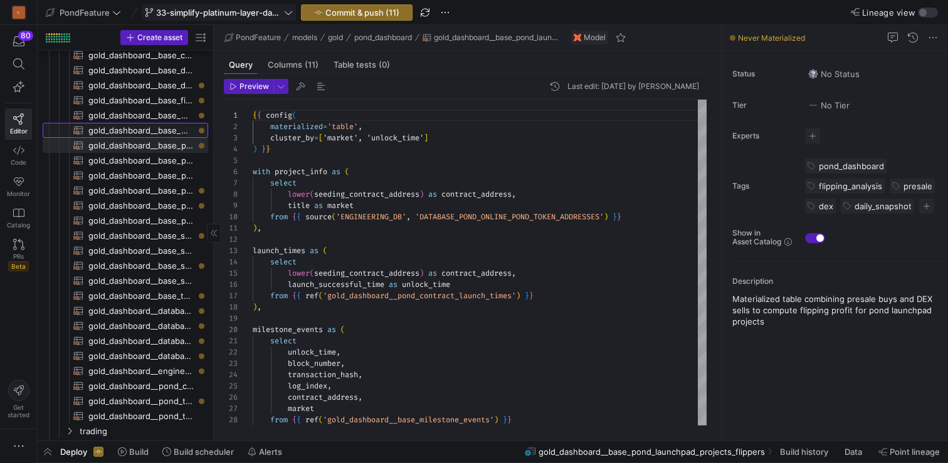
type textarea "{{ config( materialized='table', cluster_by=['market', 'unlock_time'] ) }} with…"
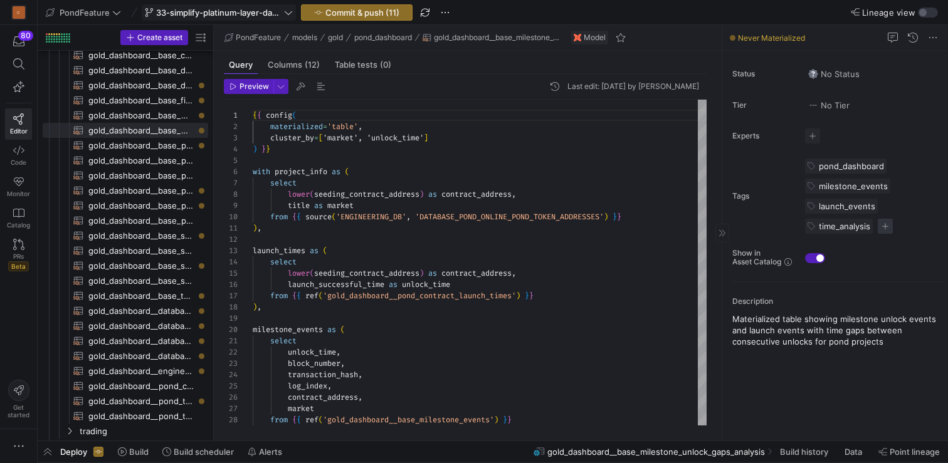
click at [887, 228] on span "button" at bounding box center [885, 226] width 15 height 15
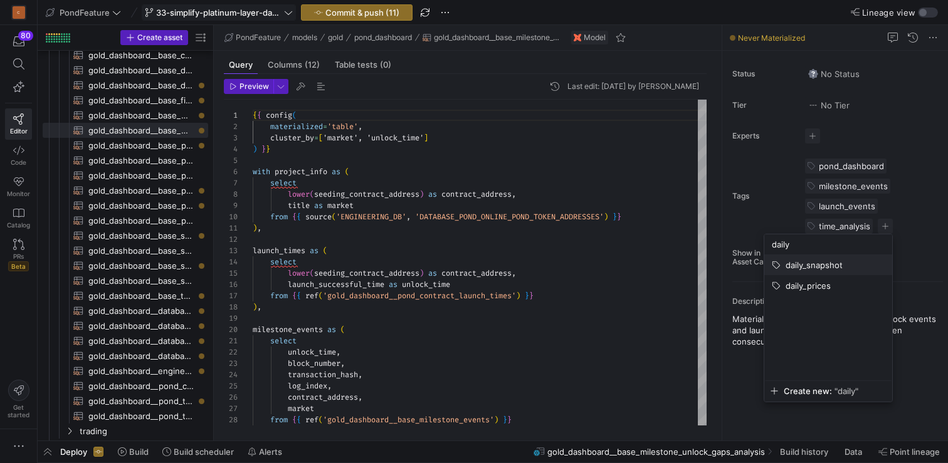
type input "daily"
click at [833, 260] on span "daily_snapshot" at bounding box center [813, 265] width 57 height 10
click at [586, 265] on div at bounding box center [474, 231] width 948 height 463
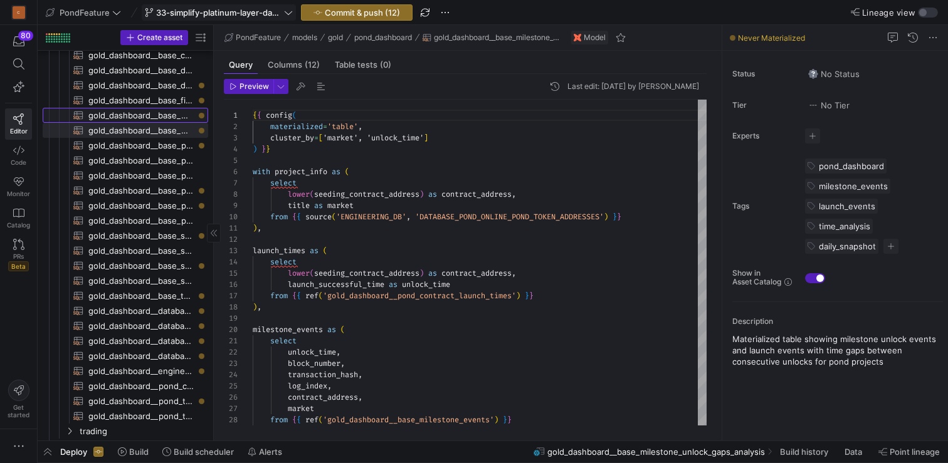
click at [145, 117] on span "gold_dashboard__base_milestone_events​​​​​​​​​​" at bounding box center [140, 115] width 105 height 14
type textarea "{{ config( materialized='incremental', incremental_strategy='append', cluster_b…"
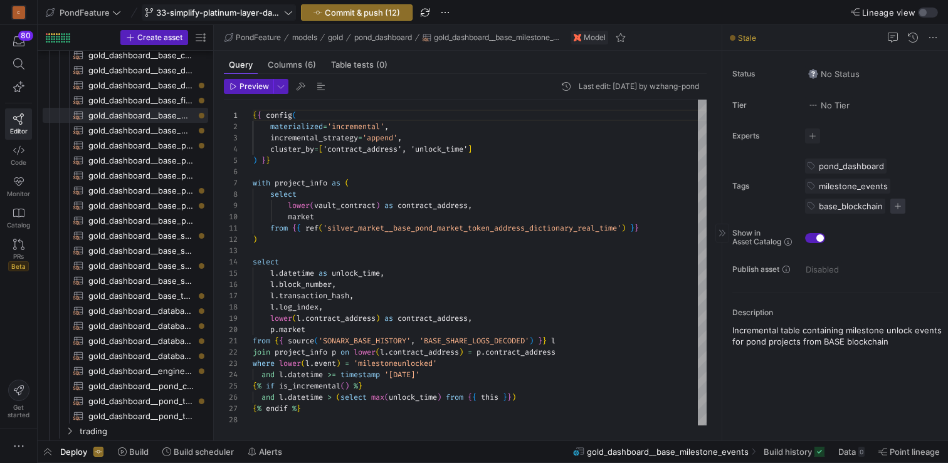
click at [897, 202] on span "button" at bounding box center [897, 206] width 15 height 15
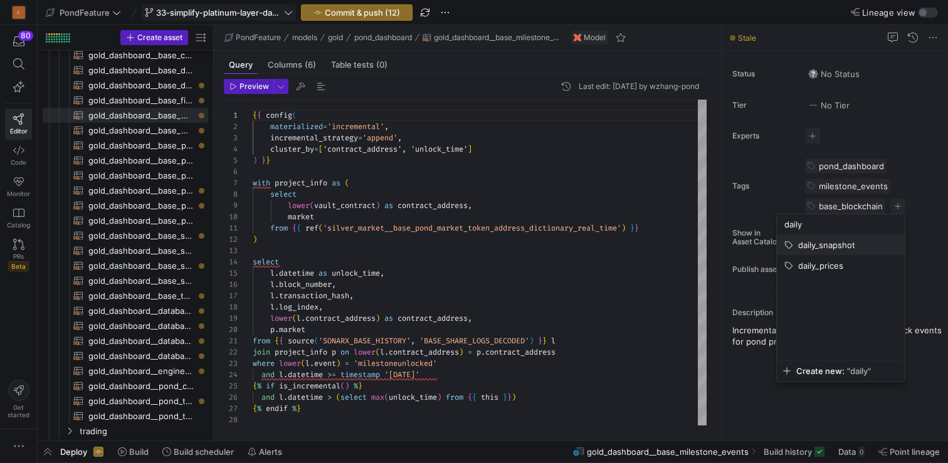
type input "daily"
click at [827, 242] on span "daily_snapshot" at bounding box center [826, 245] width 57 height 10
click at [527, 292] on div at bounding box center [474, 231] width 948 height 463
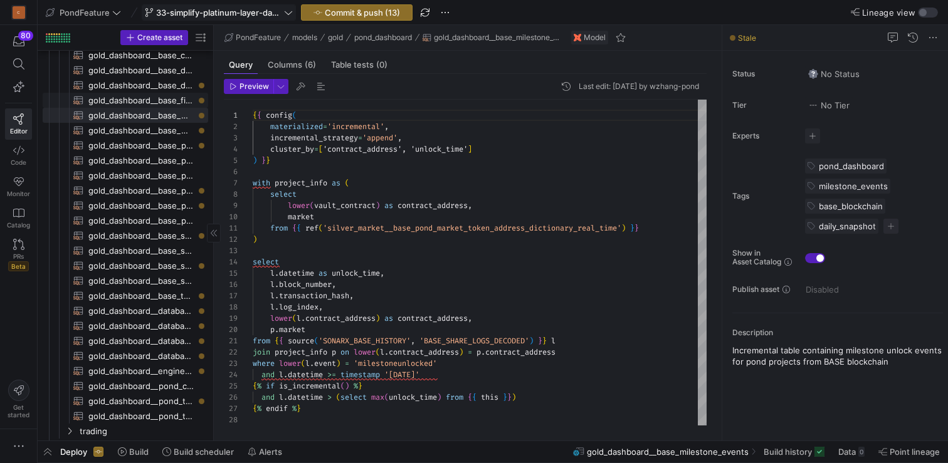
click at [168, 100] on span "gold_dashboard__base_first_hour_transactions​​​​​​​​​​" at bounding box center [140, 100] width 105 height 14
type textarea "{{ config( materialized='table', cluster_by=['market', 'datetime'] ) }} with to…"
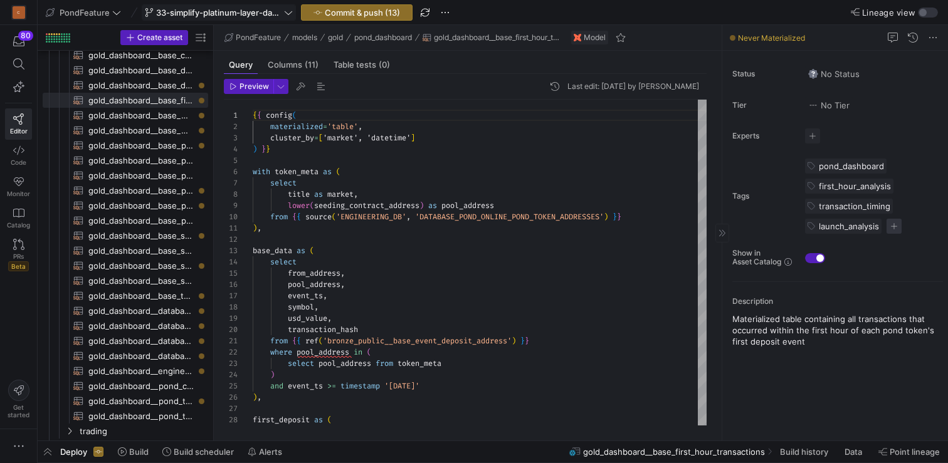
click at [893, 225] on span "button" at bounding box center [893, 226] width 15 height 15
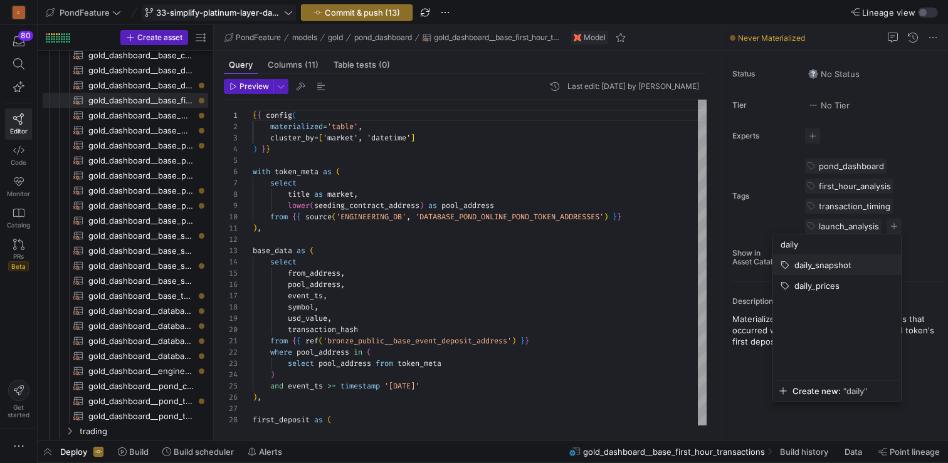
type input "daily"
click at [837, 266] on span "daily_snapshot" at bounding box center [822, 265] width 57 height 10
click at [515, 260] on div at bounding box center [474, 231] width 948 height 463
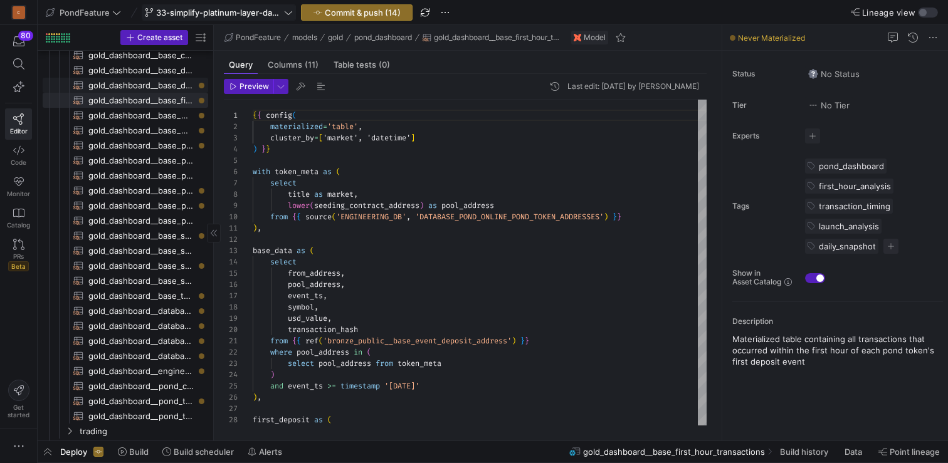
click at [155, 83] on span "gold_dashboard__base_dex_interaction_analysis​​​​​​​​​​" at bounding box center [140, 85] width 105 height 14
type textarea "{{ config( materialized='table', cluster_by=['market', 'time_bin'] ) }} with bi…"
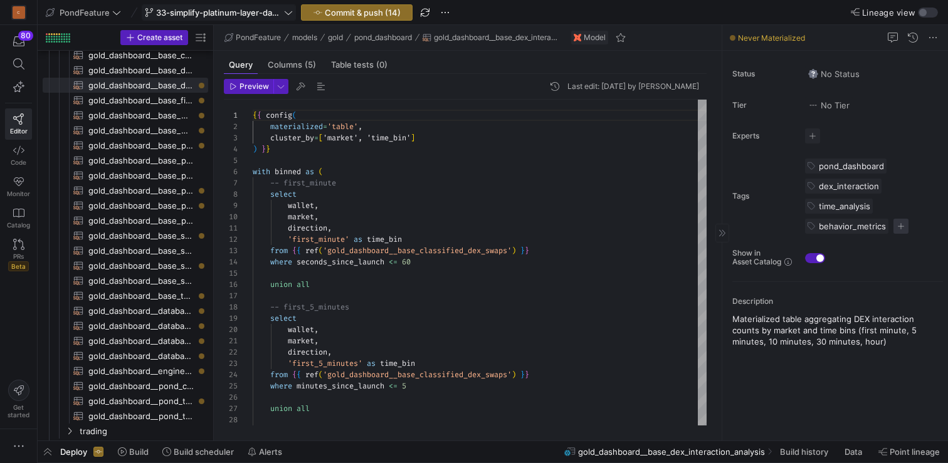
click at [898, 226] on span "button" at bounding box center [900, 226] width 15 height 15
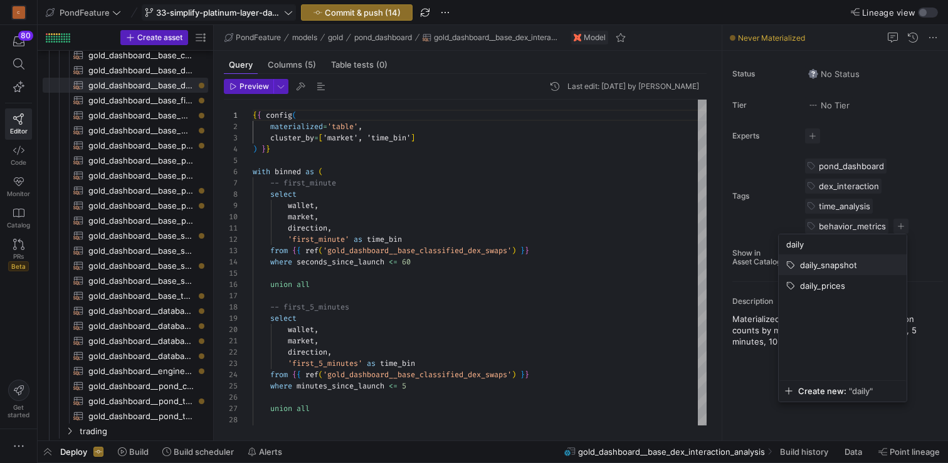
type input "daily"
click at [837, 264] on span "daily_snapshot" at bounding box center [828, 265] width 57 height 10
click at [551, 297] on div at bounding box center [474, 231] width 948 height 463
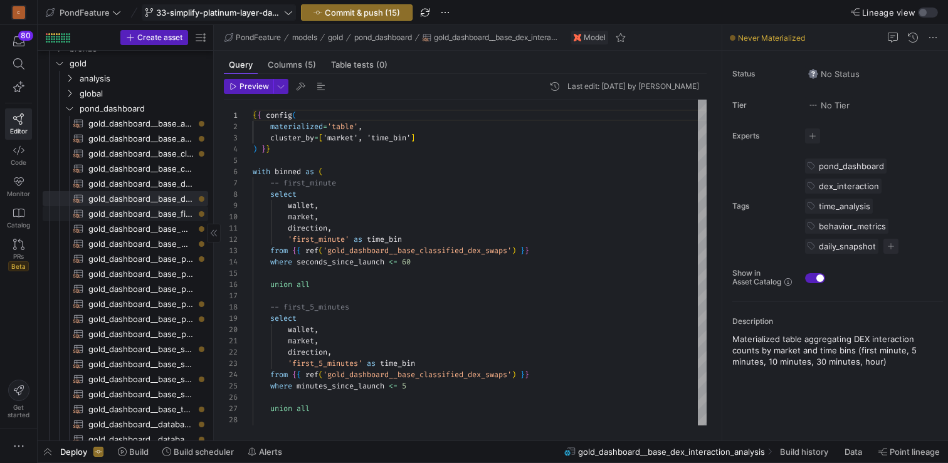
scroll to position [38, 0]
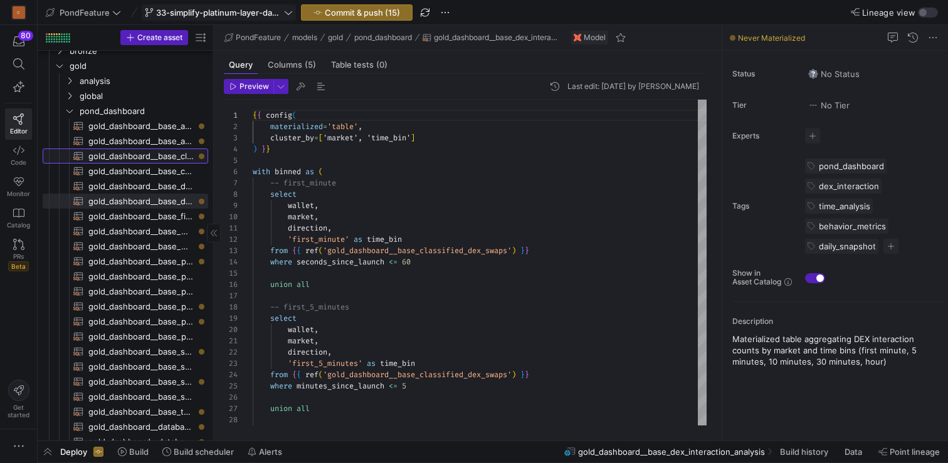
click at [139, 152] on span "gold_dashboard__base_classified_dex_swaps​​​​​​​​​​" at bounding box center [140, 156] width 105 height 14
type textarea "{{ config( materialized='incremental', incremental_strategy='merge', unique_key…"
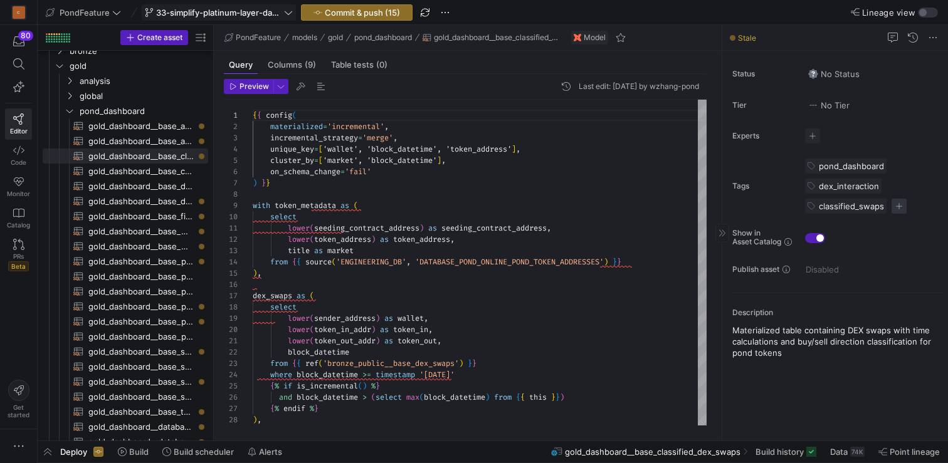
click at [900, 203] on span "button" at bounding box center [898, 206] width 15 height 15
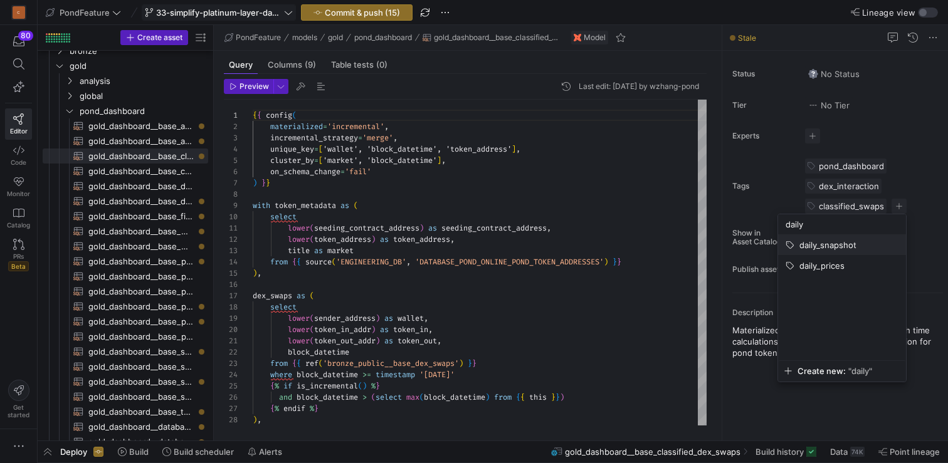
type input "daily"
click at [825, 249] on span "daily_snapshot" at bounding box center [827, 245] width 57 height 10
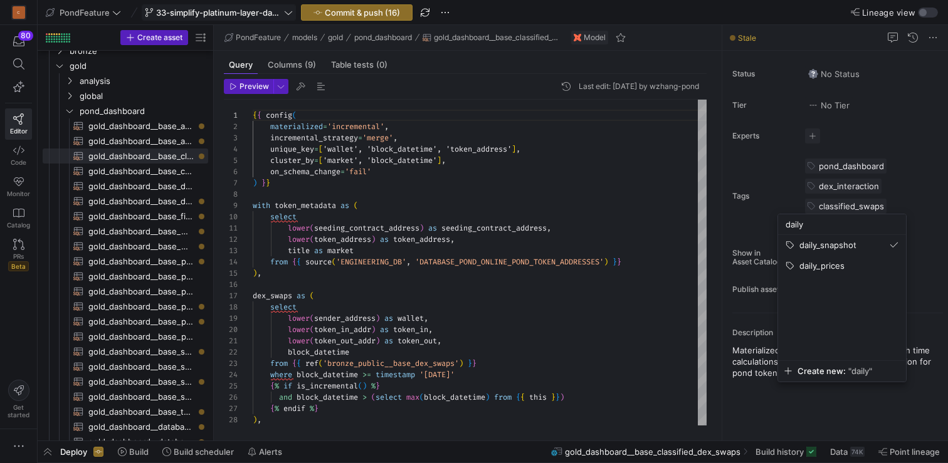
click at [543, 240] on div at bounding box center [474, 231] width 948 height 463
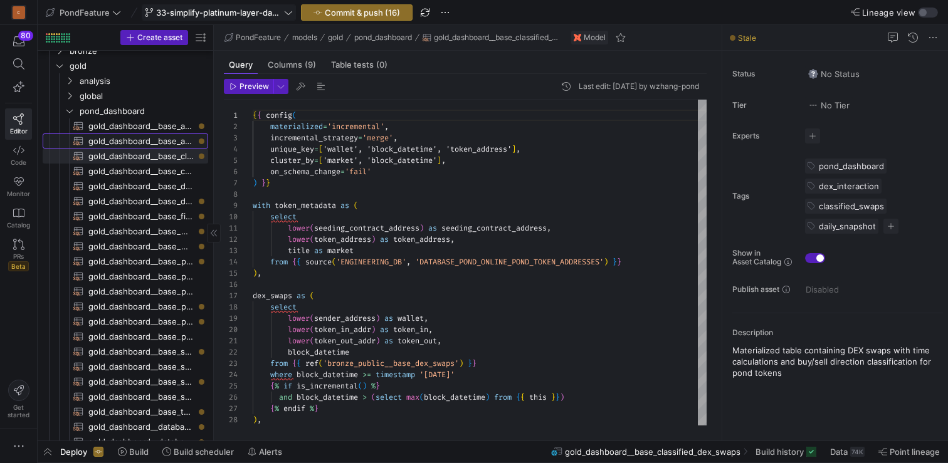
click at [143, 138] on span "gold_dashboard__base_auction_wallets_per_token​​​​​​​​​​" at bounding box center [140, 141] width 105 height 14
type textarea "{{ config( materialized='table', cluster_by=['token'] ) }} select POOL_ADDRESS …"
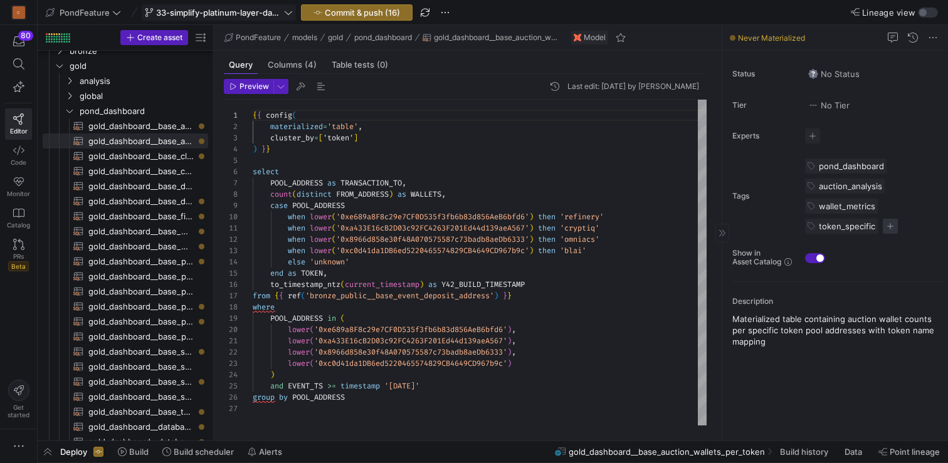
click at [895, 226] on span "button" at bounding box center [890, 226] width 15 height 15
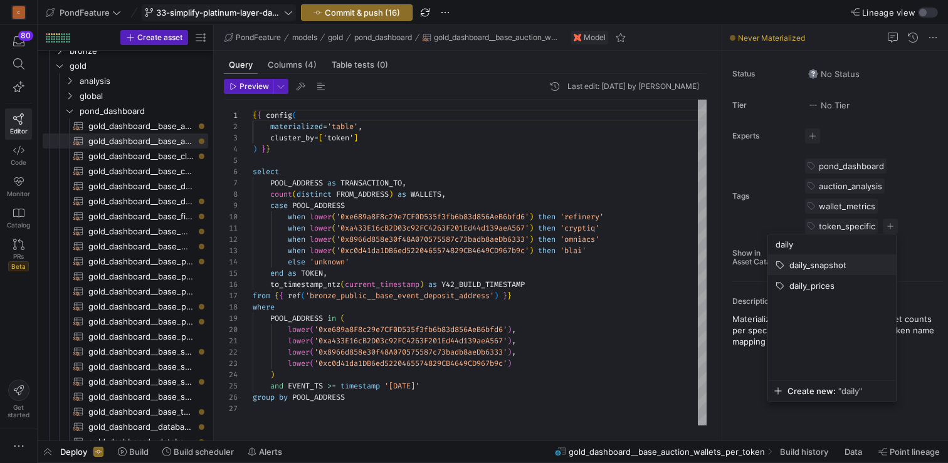
type input "daily"
click at [835, 260] on span "daily_snapshot" at bounding box center [817, 265] width 57 height 10
click at [551, 282] on div at bounding box center [474, 231] width 948 height 463
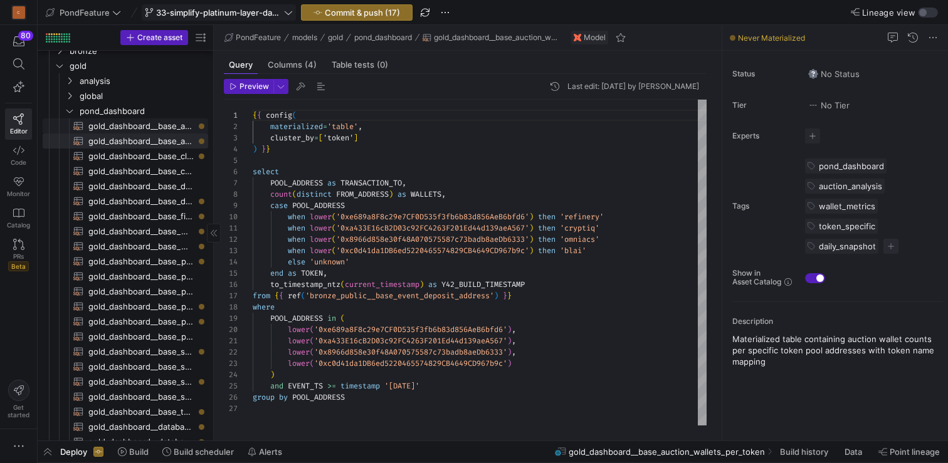
click at [139, 126] on span "gold_dashboard__base_auction_wallets_per_market​​​​​​​​​​" at bounding box center [140, 126] width 105 height 14
type textarea "{{ config( materialized='table', cluster_by=['market'] ) }} with token_meta as …"
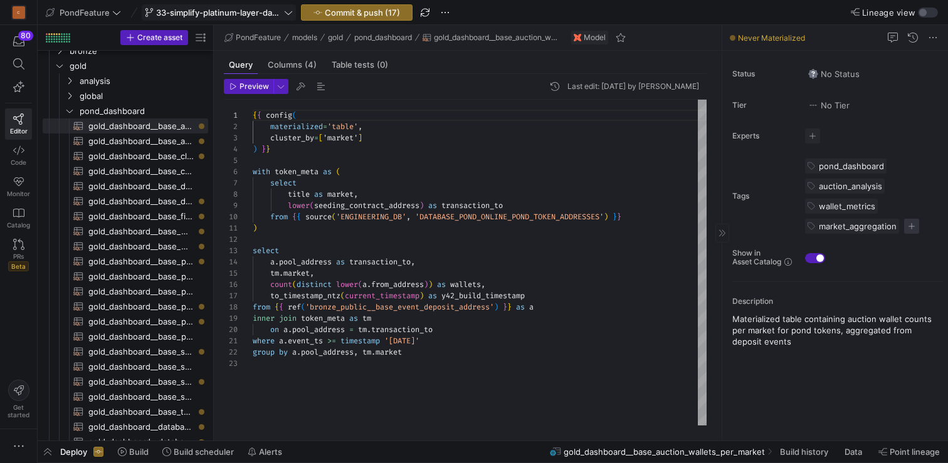
click at [910, 230] on span "button" at bounding box center [911, 226] width 15 height 15
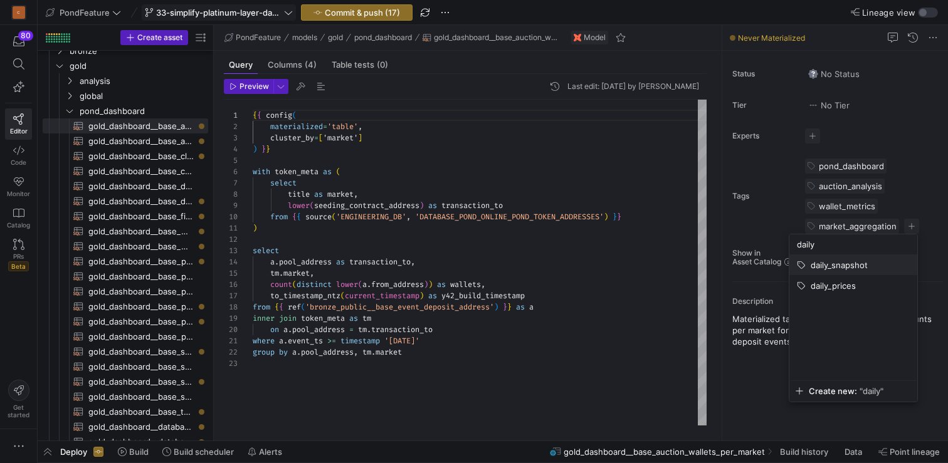
type input "daily"
click at [855, 266] on span "daily_snapshot" at bounding box center [839, 265] width 57 height 10
click at [562, 273] on div at bounding box center [474, 231] width 948 height 463
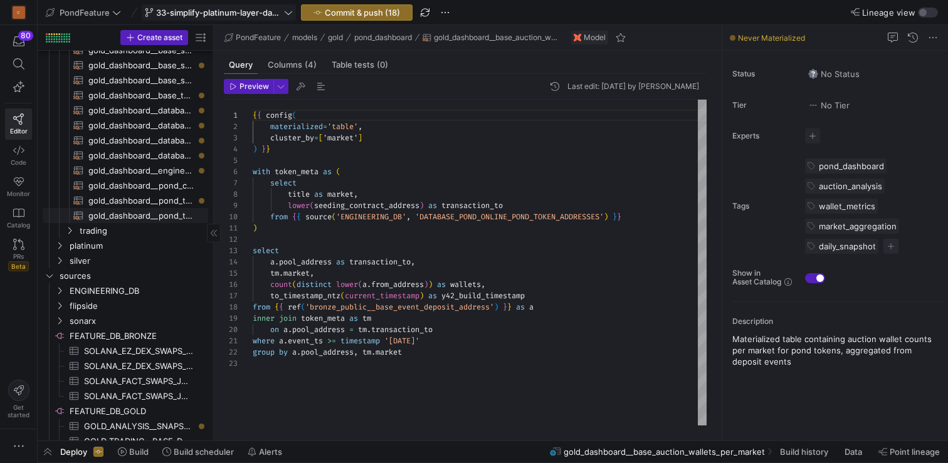
scroll to position [334, 0]
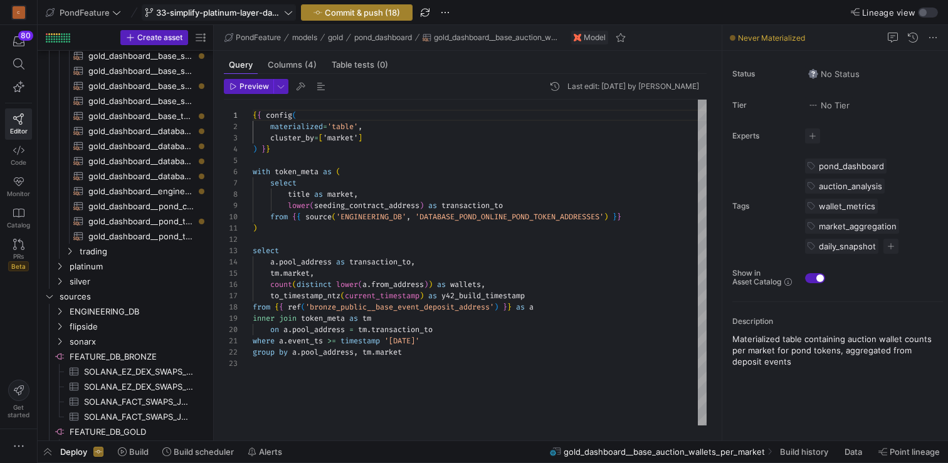
click at [374, 11] on span "Commit & push (18)" at bounding box center [362, 13] width 75 height 10
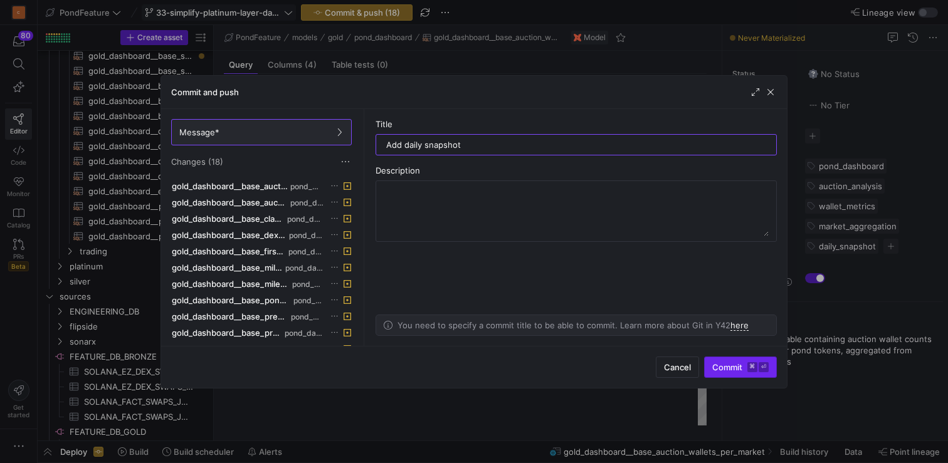
type input "Add daily snapshot"
click at [741, 365] on span "Commit ⌘ ⏎" at bounding box center [740, 367] width 56 height 10
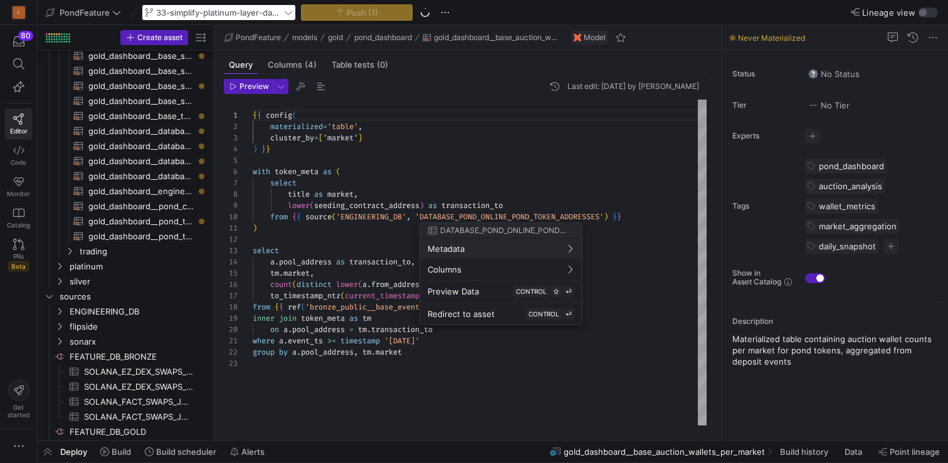
click at [365, 236] on div at bounding box center [474, 231] width 948 height 463
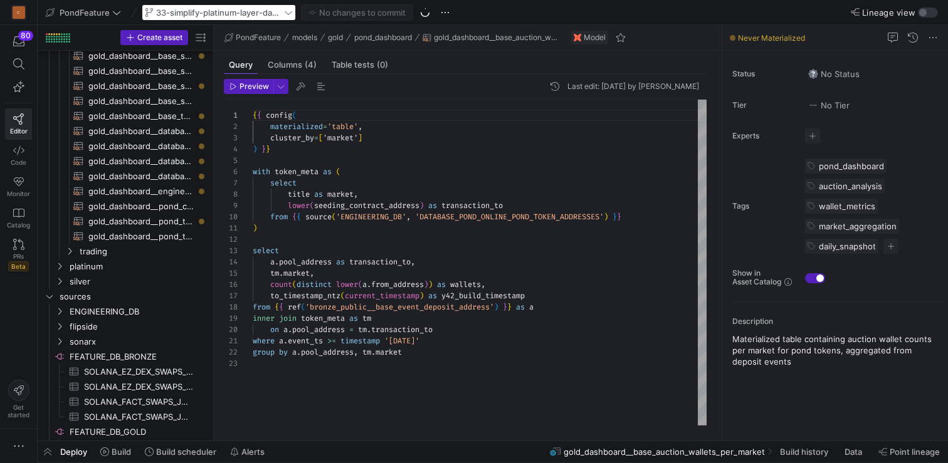
scroll to position [0, 4]
click at [335, 233] on div "{ { config ( materialized = 'table' , cluster_by = [ 'market' ] ) } } with toke…" at bounding box center [480, 263] width 454 height 326
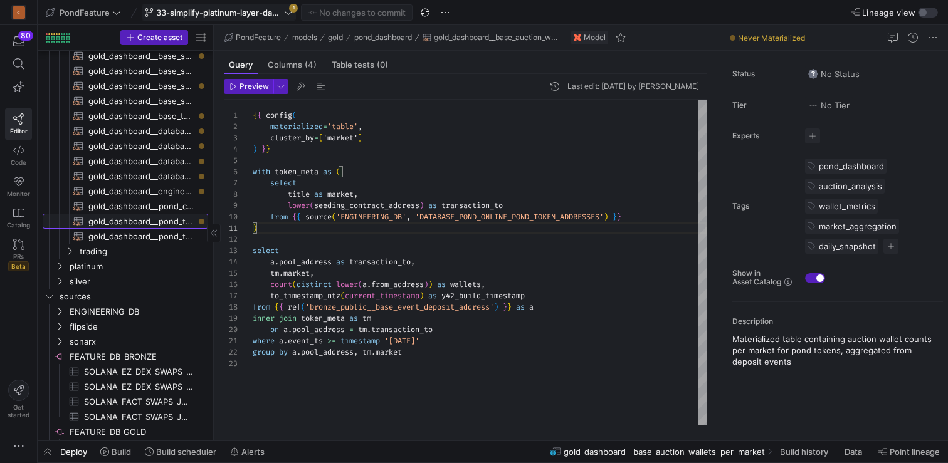
click at [146, 223] on span "gold_dashboard__pond_token_first_pool_transactions​​​​​​​​​​" at bounding box center [140, 221] width 105 height 14
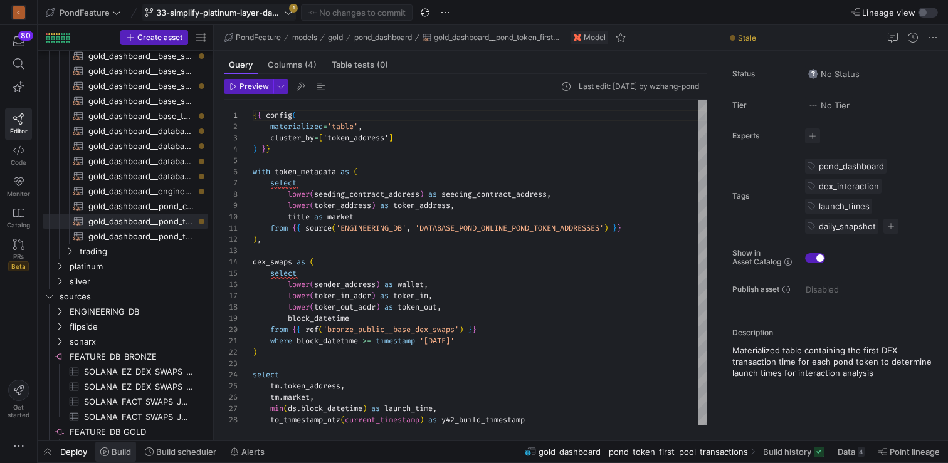
click at [113, 454] on span "Build" at bounding box center [121, 452] width 19 height 10
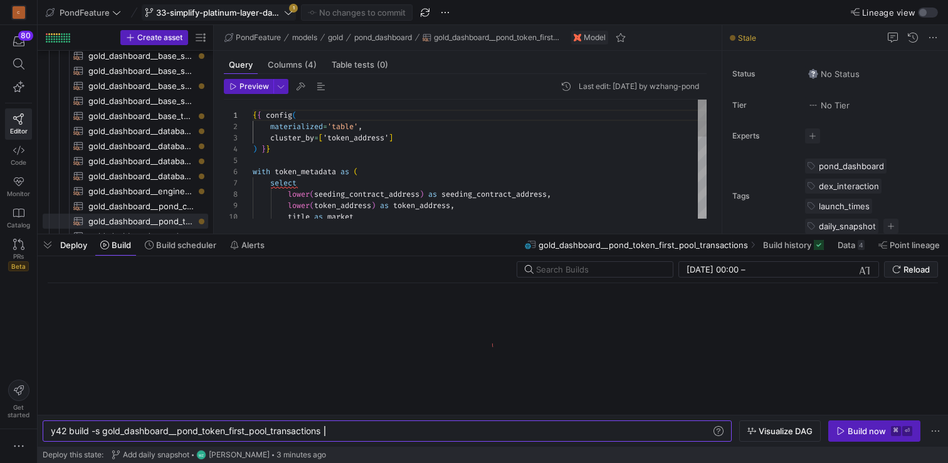
scroll to position [0, 273]
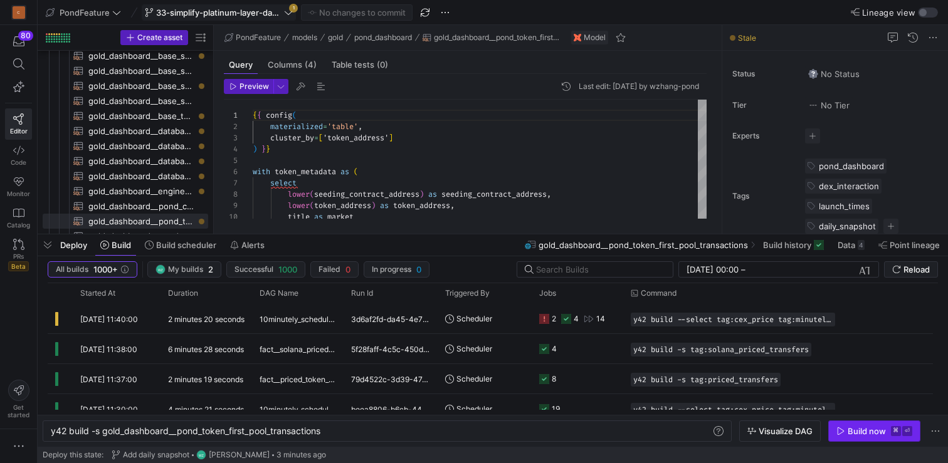
click at [855, 434] on div "Build now" at bounding box center [867, 431] width 38 height 10
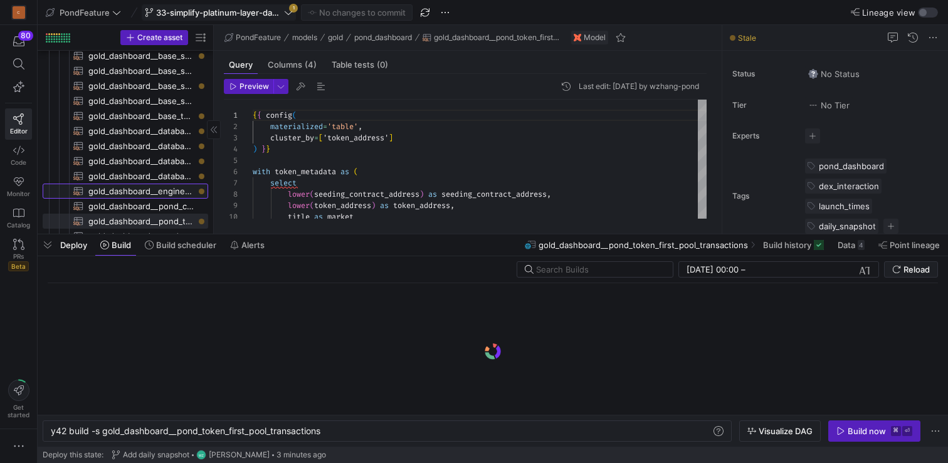
click at [145, 185] on span "gold_dashboard__engineering_db_pond_model_submitter_rate​​​​​​​​​​" at bounding box center [140, 191] width 105 height 14
type textarea "{{ config( materialized='table' ) }} select (count(distinct ms.developer_id) / …"
type textarea "y42 build -s gold_dashboard__engineering_db_pond_model_submitter_rate"
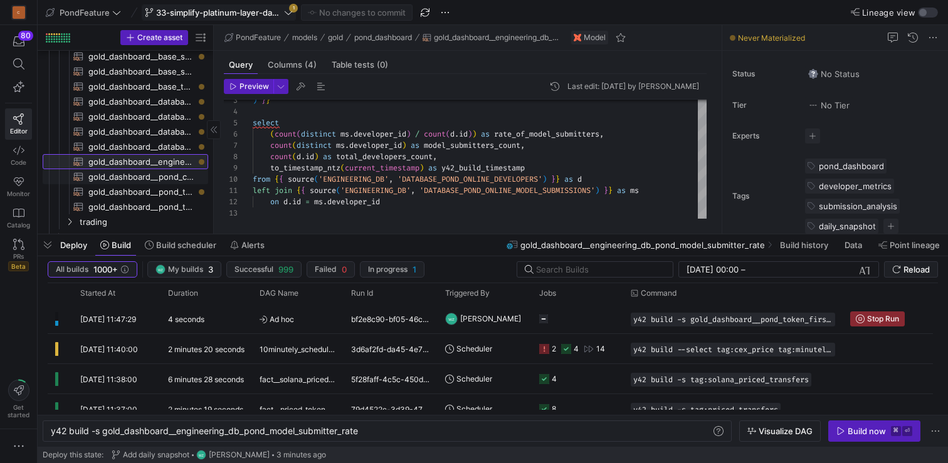
scroll to position [361, 0]
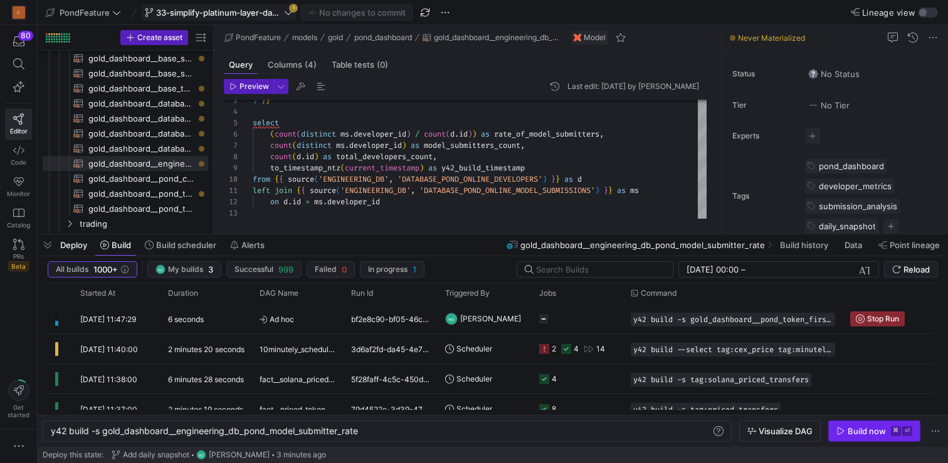
click at [865, 431] on div "Build now" at bounding box center [867, 431] width 38 height 10
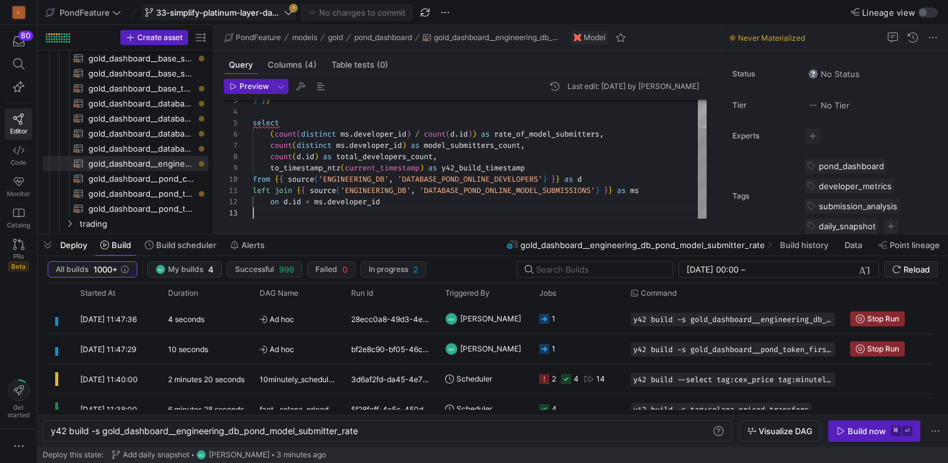
scroll to position [23, 0]
click at [525, 216] on div ") } } select ( count ( distinct ms . developer_id ) / count ( d . id ) ) as rat…" at bounding box center [480, 140] width 454 height 157
click at [148, 150] on span "gold_dashboard__database_pond_online_submissions_with_bot_flags​​​​​​​​​​" at bounding box center [140, 149] width 105 height 14
type textarea "{{ config( materialized='table', cluster_by=['developer_id'] ) }} SELECT s.*, c…"
type textarea "y42 build -s gold_dashboard__database_pond_online_submissions_with_bot_flags"
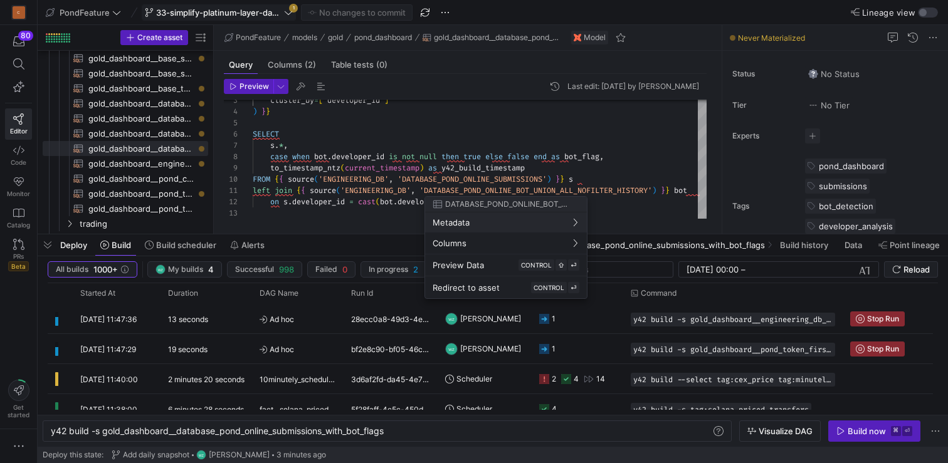
click at [866, 429] on div at bounding box center [474, 231] width 948 height 463
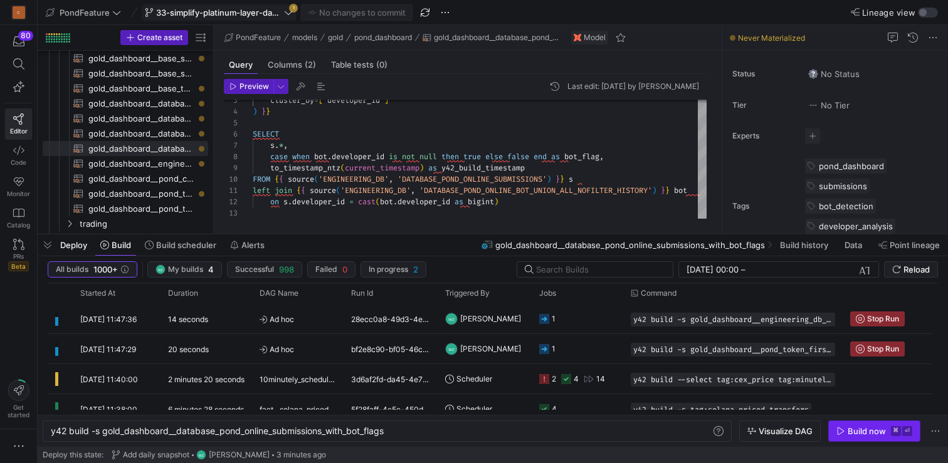
click at [859, 433] on div "Build now" at bounding box center [867, 431] width 38 height 10
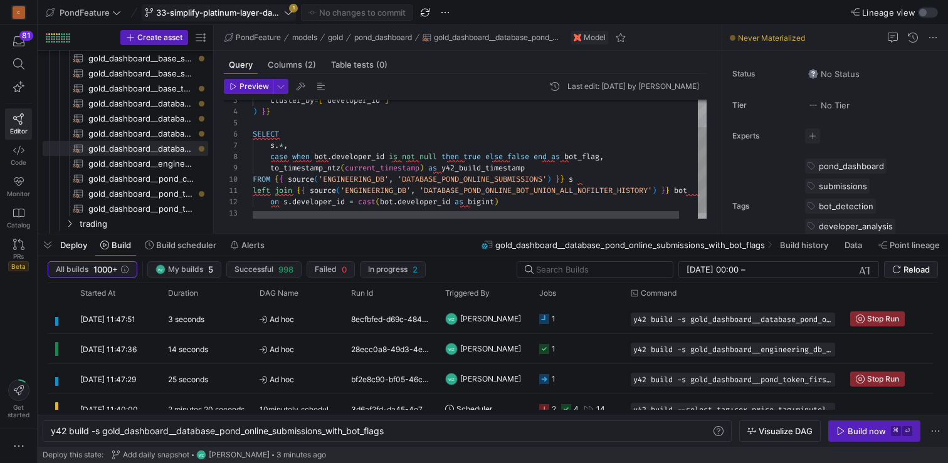
scroll to position [11, 253]
click at [532, 207] on div "cluster_by = [ 'developer_id' ] ) } } SELECT s . * , case when bot . developer_…" at bounding box center [489, 144] width 473 height 164
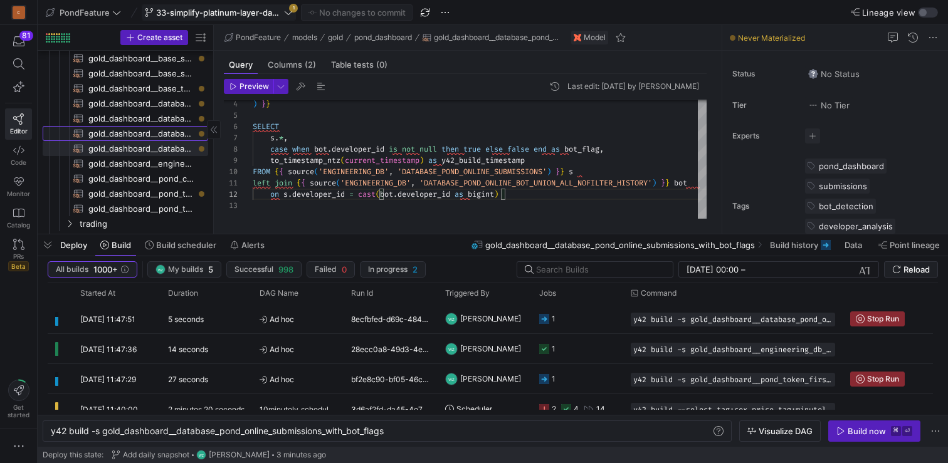
click at [130, 136] on span "gold_dashboard__database_pond_online_model_submissions_with_bot_flags​​​​​​​​​​" at bounding box center [140, 134] width 105 height 14
type textarea "{{ config( materialized='table', cluster_by=['developer_id'] ) }} SELECT m.*, c…"
type textarea "y42 build -s gold_dashboard__database_pond_online_model_submissions_with_bot_fl…"
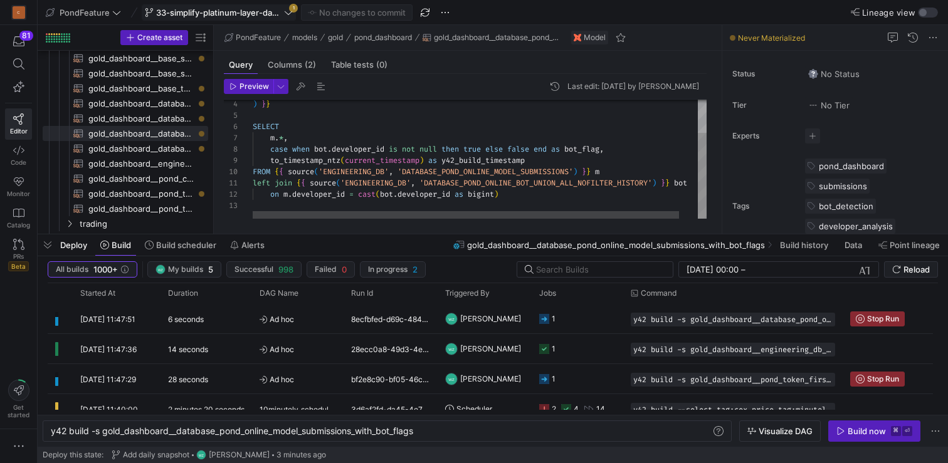
click at [401, 135] on div ") } } SELECT m . * , case when bot . developer_id is not null then true else fa…" at bounding box center [489, 137] width 473 height 164
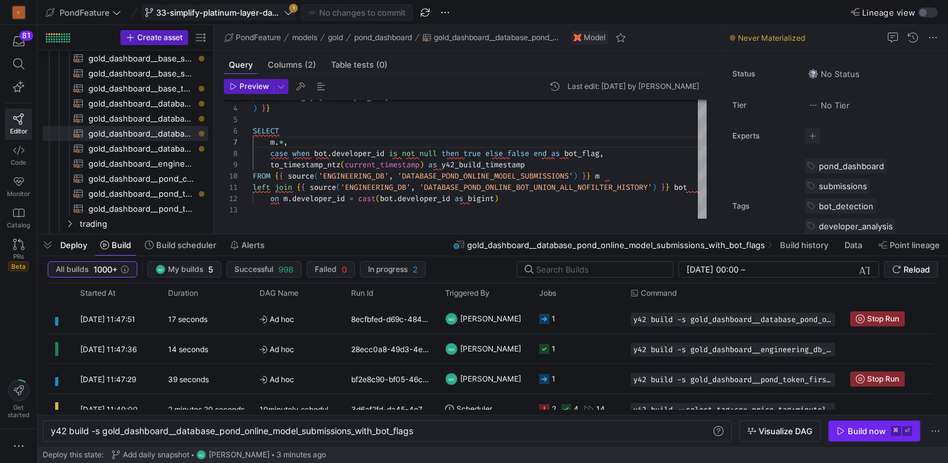
click at [863, 434] on div "Build now" at bounding box center [867, 431] width 38 height 10
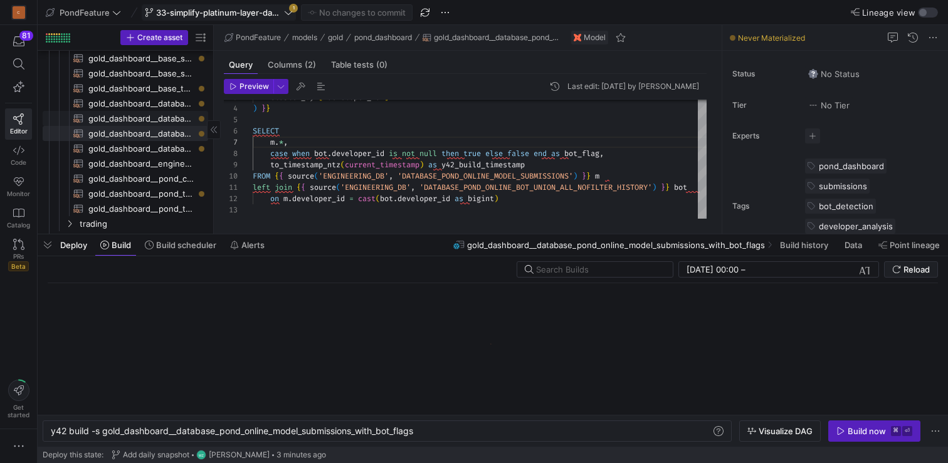
click at [141, 118] on span "gold_dashboard__database_pond_online_developers_with_bot_flags​​​​​​​​​​" at bounding box center [140, 119] width 105 height 14
type textarea "{{ config( materialized='table', cluster_by=['id'] ) }} SELECT d.*, coalesce(bo…"
type textarea "y42 build -s gold_dashboard__database_pond_online_developers_with_bot_flags"
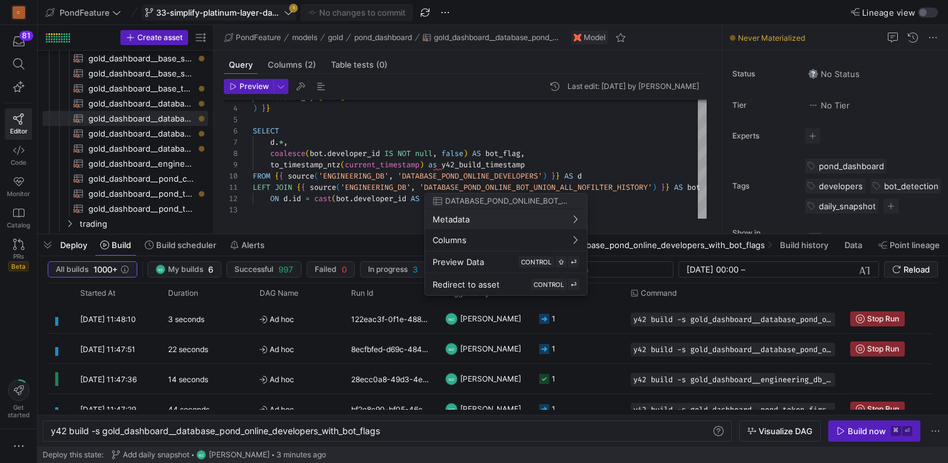
click at [864, 431] on div at bounding box center [474, 231] width 948 height 463
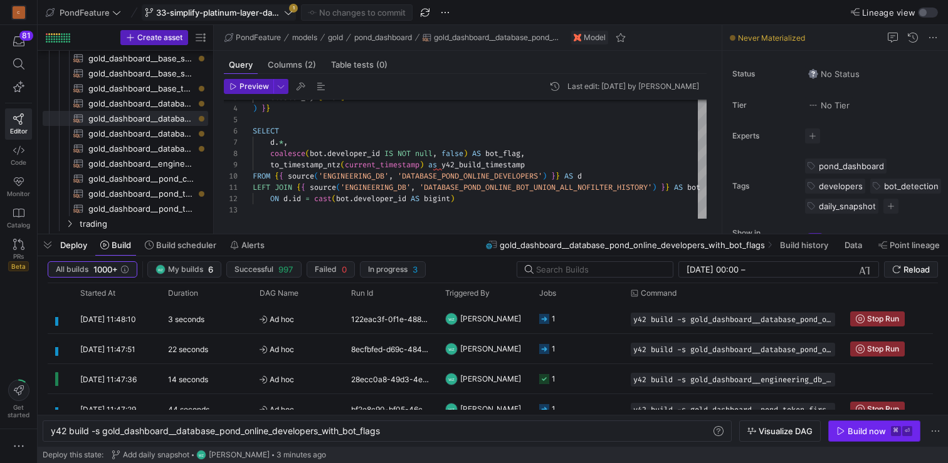
click at [861, 431] on div "Build now" at bounding box center [867, 431] width 38 height 10
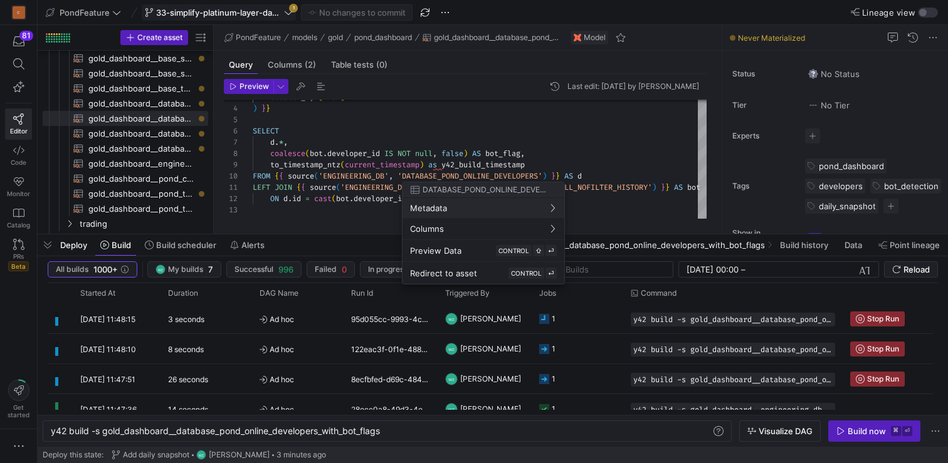
click at [613, 154] on div at bounding box center [474, 231] width 948 height 463
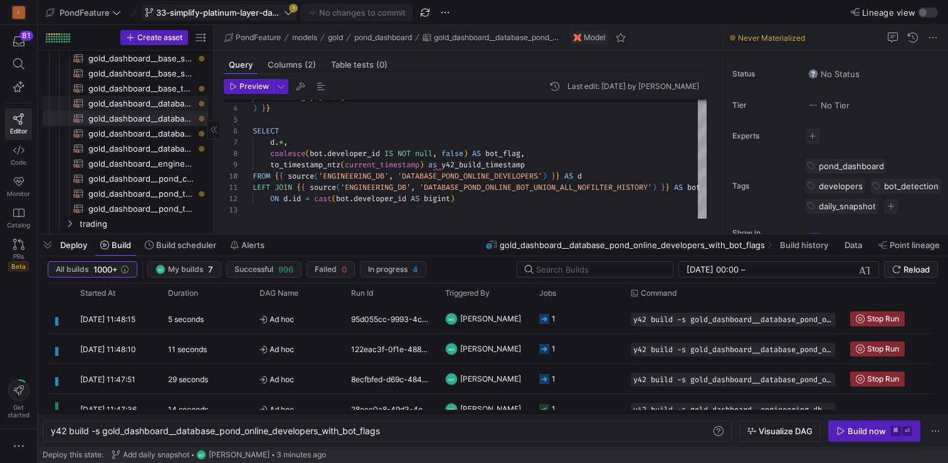
click at [150, 108] on span "gold_dashboard__database_pond_online_competitions_with_bot_flags​​​​​​​​​​" at bounding box center [140, 104] width 105 height 14
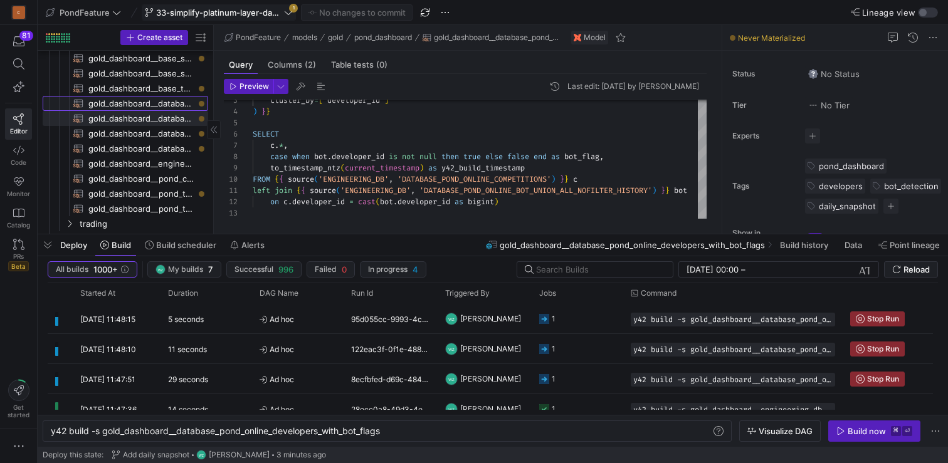
type textarea "{{ config( materialized='table', cluster_by=['developer_id'] ) }} SELECT c.*, c…"
type textarea "y42 build -s gold_dashboard__database_pond_online_competitions_with_bot_flags"
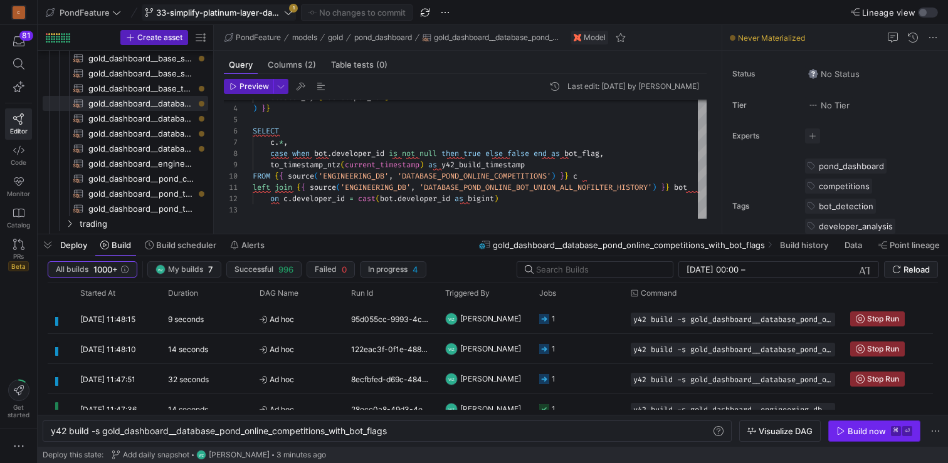
click at [869, 429] on div "Build now" at bounding box center [867, 431] width 38 height 10
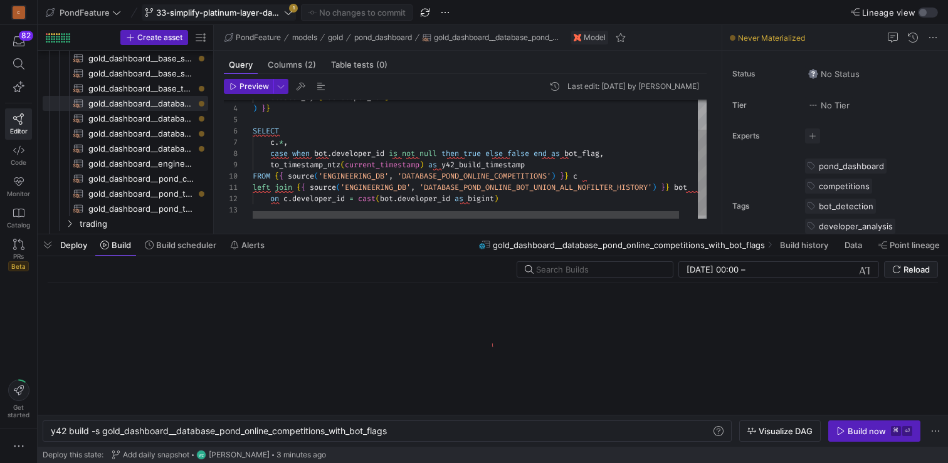
scroll to position [23, 0]
click at [539, 204] on div "cluster_by = [ 'developer_id' ] ) } } SELECT c . * , case when bot . developer_…" at bounding box center [489, 141] width 473 height 164
click at [528, 200] on div "cluster_by = [ 'developer_id' ] ) } } SELECT c . * , case when bot . developer_…" at bounding box center [489, 141] width 473 height 164
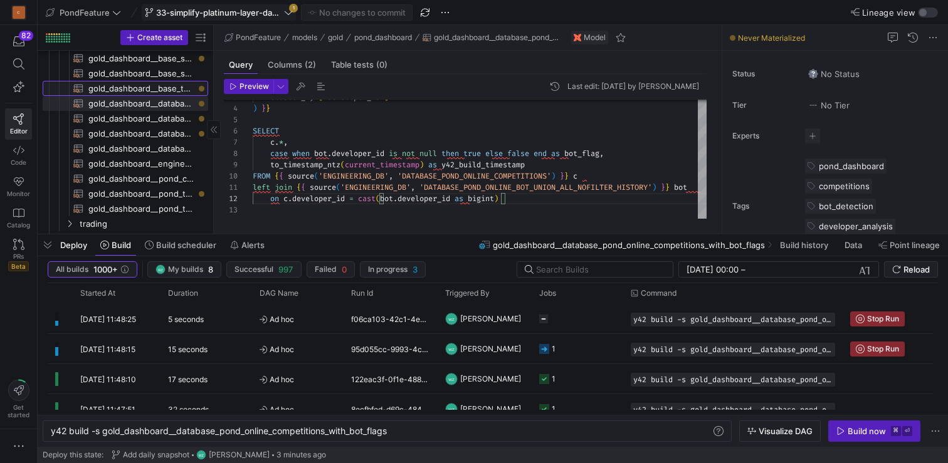
click at [154, 88] on span "gold_dashboard__base_token_growth_analysis​​​​​​​​​​" at bounding box center [140, 88] width 105 height 14
type textarea "{{ config( materialized='table', cluster_by=['date_utc', 'token_address'] ) }} …"
type textarea "y42 build -s gold_dashboard__base_token_growth_analysis"
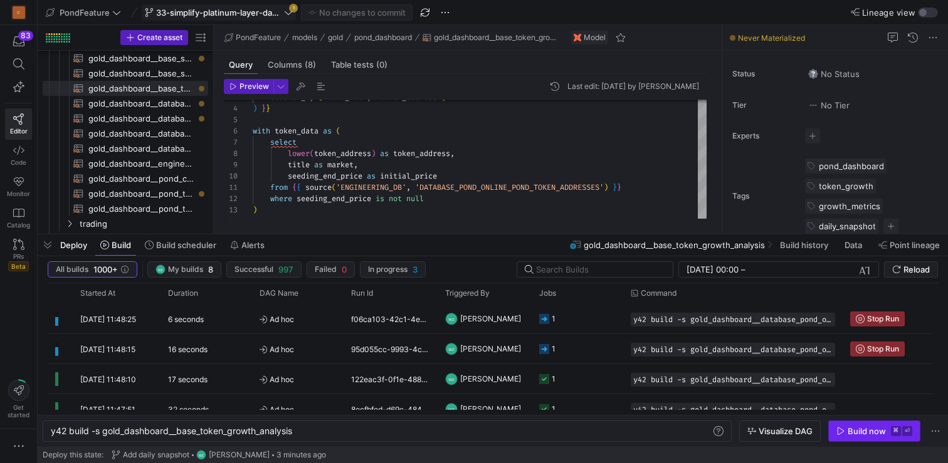
click at [895, 430] on kbd "⌘" at bounding box center [896, 431] width 10 height 10
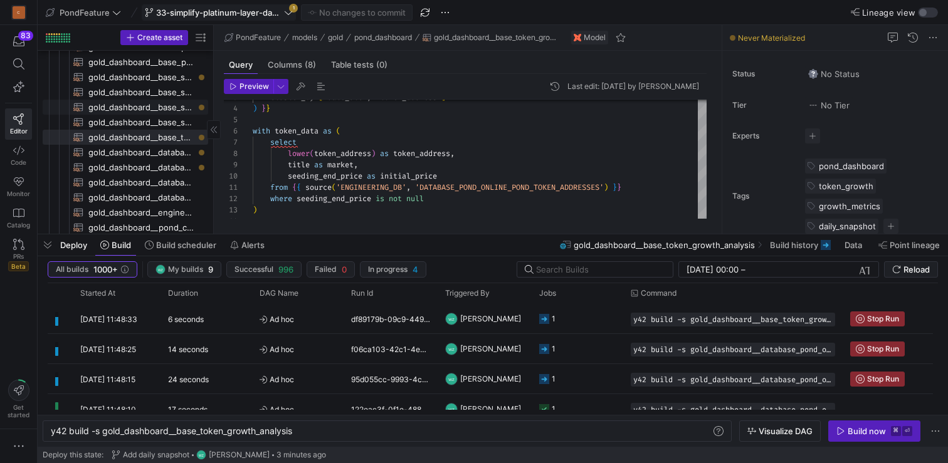
click at [150, 110] on span "gold_dashboard__base_swap_fee_balance_daily​​​​​​​​​​" at bounding box center [140, 107] width 105 height 14
type textarea "{{ config( materialized='incremental', unique_key=['address','token_address','b…"
type textarea "y42 build -s gold_dashboard__base_swap_fee_balance_daily"
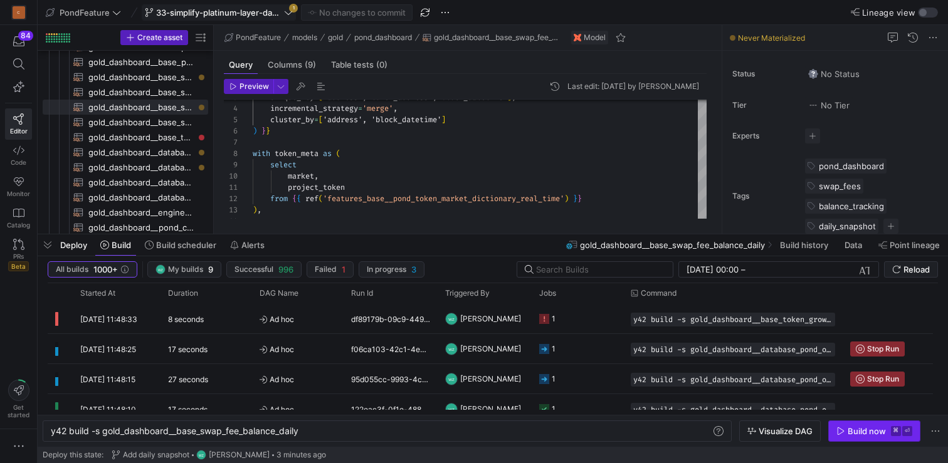
click at [852, 431] on div "Build now" at bounding box center [867, 431] width 38 height 10
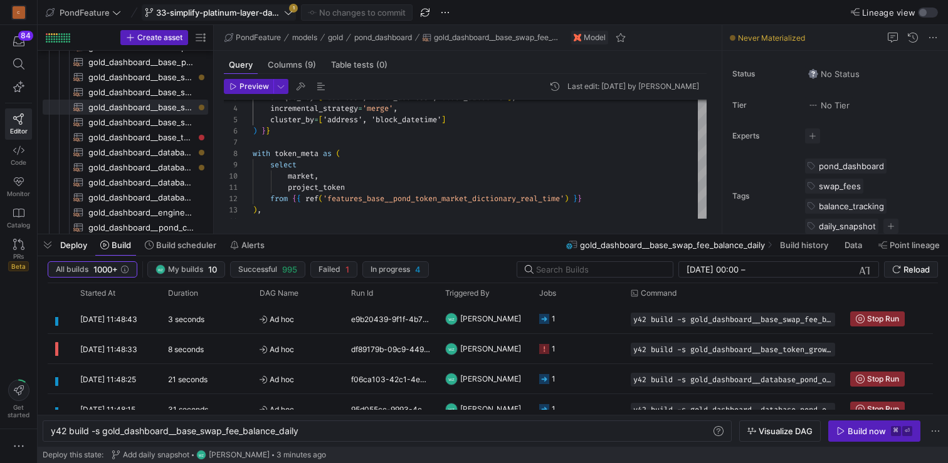
scroll to position [23, 9]
click at [572, 215] on div "unique_key = [ 'address','token_address','block_datetime' ] , incremental_strat…" at bounding box center [480, 391] width 454 height 664
click at [146, 139] on span "gold_dashboard__base_token_growth_analysis​​​​​​​​​​" at bounding box center [140, 137] width 105 height 14
type textarea "{{ config( materialized='table', cluster_by=['date_utc', 'token_address'] ) }} …"
type textarea "y42 build -s gold_dashboard__base_token_growth_analysis"
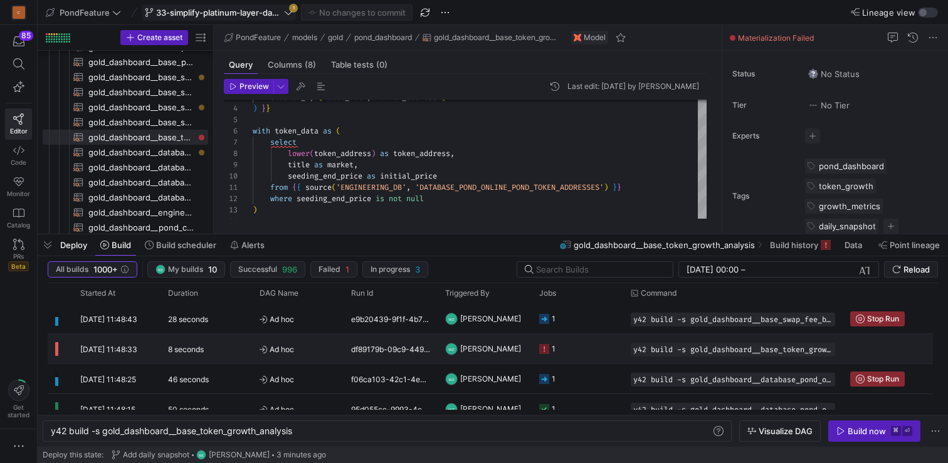
click at [512, 345] on y42-orchestration-triggered-by "WZ William Zhang" at bounding box center [484, 349] width 79 height 28
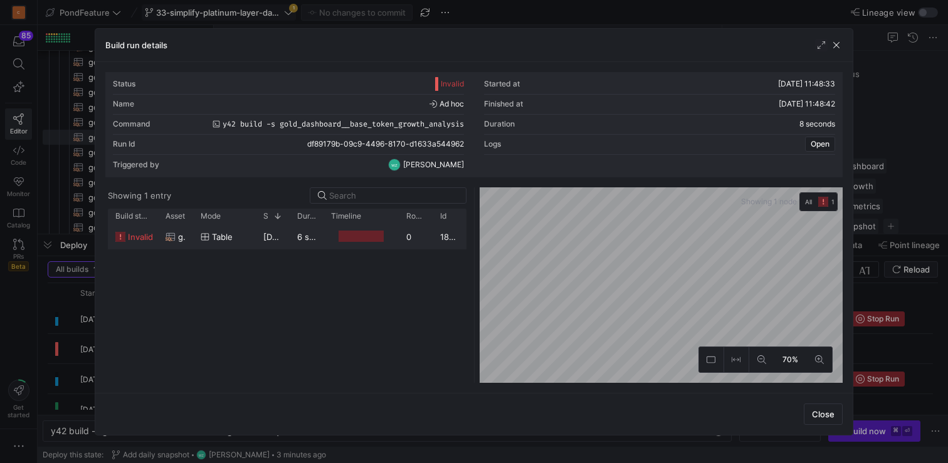
click at [246, 236] on div "table" at bounding box center [225, 237] width 48 height 24
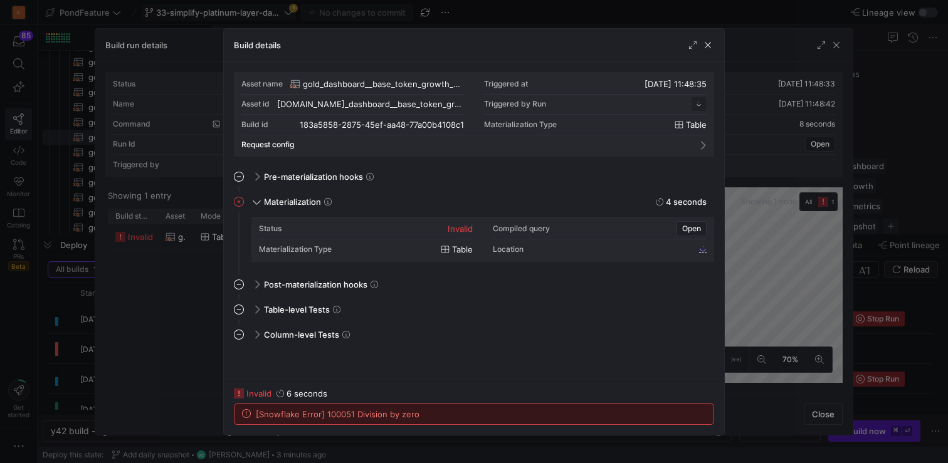
scroll to position [113, 0]
click at [709, 44] on span "button" at bounding box center [707, 45] width 13 height 13
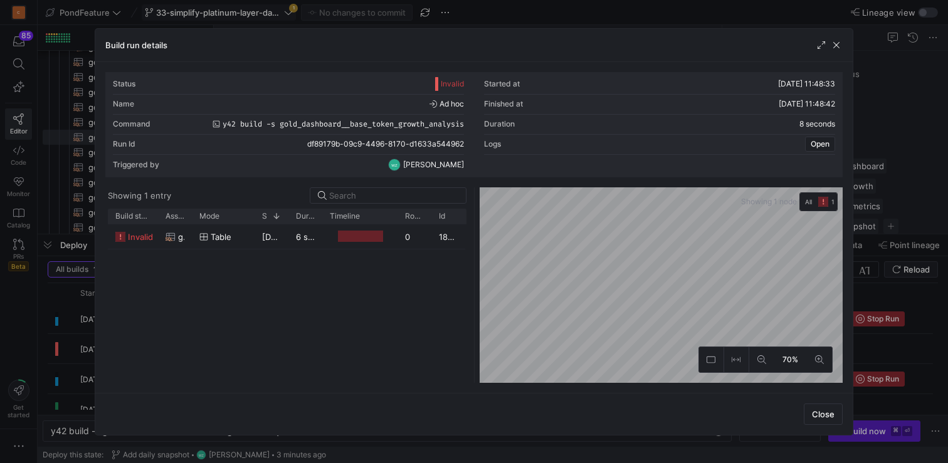
click at [843, 48] on div "Build run details" at bounding box center [473, 45] width 757 height 33
click at [831, 43] on span "button" at bounding box center [836, 45] width 13 height 13
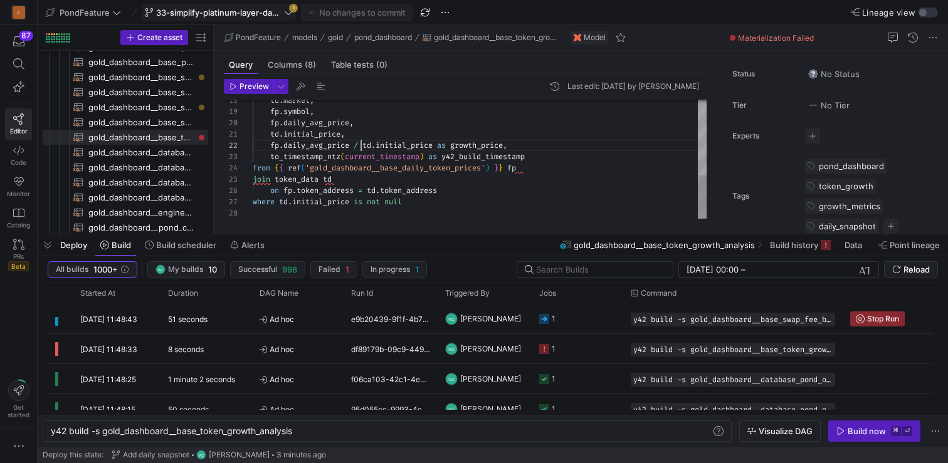
scroll to position [11, 108]
click at [359, 147] on div "td . market , fp . symbol , fp . daily_avg_price , td . initial_price , fp . da…" at bounding box center [480, 56] width 454 height 326
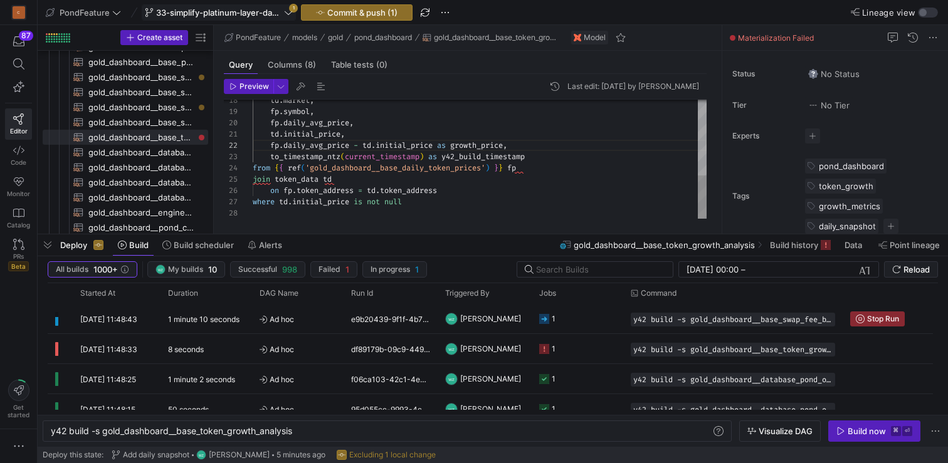
scroll to position [11, 257]
click at [510, 145] on div "td . market , fp . symbol , fp . daily_avg_price , td . initial_price , fp . da…" at bounding box center [480, 56] width 454 height 326
click at [505, 179] on div "td . market , fp . symbol , fp . daily_avg_price , td . initial_price , fp . da…" at bounding box center [480, 56] width 454 height 326
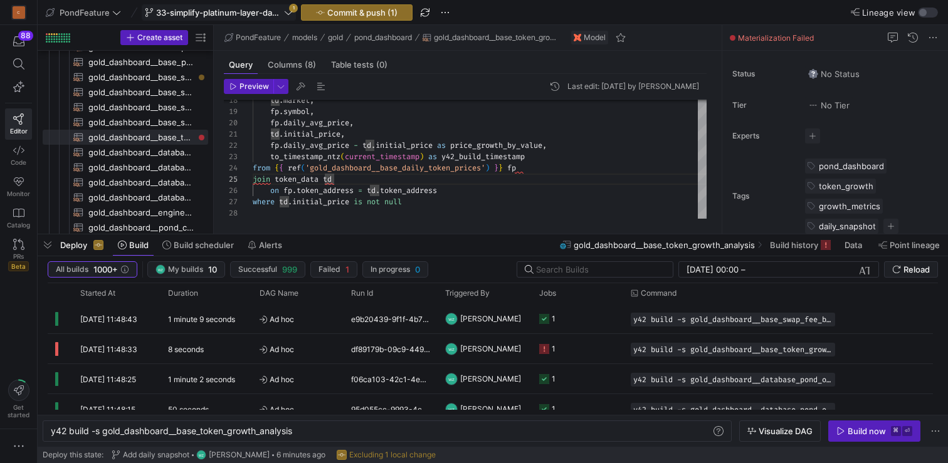
type textarea "td.initial_price, fp.daily_avg_price - td.initial_price as price_growth_by_valu…"
click at [631, 154] on div "td . market , fp . symbol , fp . daily_avg_price , td . initial_price , fp . da…" at bounding box center [480, 56] width 454 height 326
click at [853, 432] on div "Build now" at bounding box center [867, 431] width 38 height 10
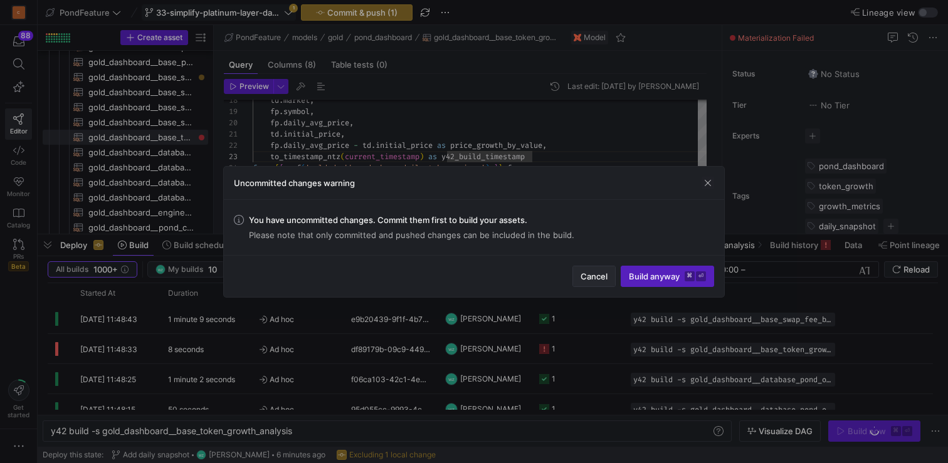
click at [597, 281] on span "button" at bounding box center [594, 276] width 42 height 20
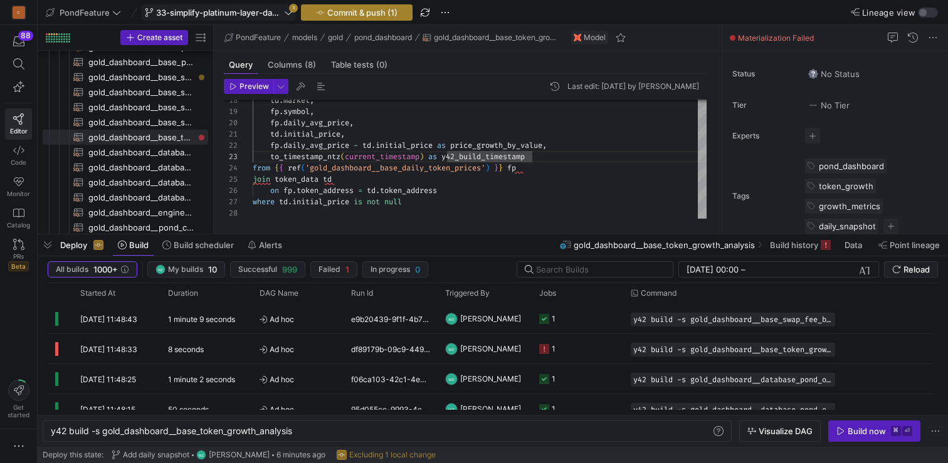
click at [376, 6] on span "button" at bounding box center [357, 12] width 110 height 15
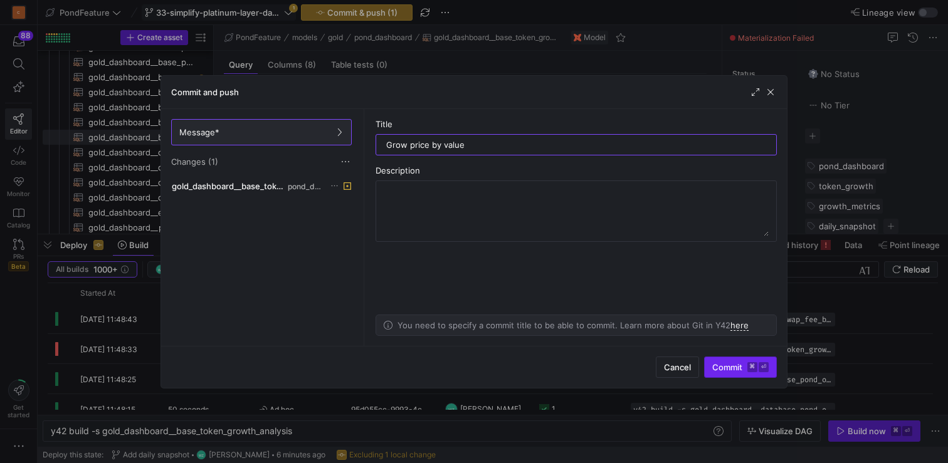
type input "Grow price by value"
click at [719, 369] on span "Commit ⌘ ⏎" at bounding box center [740, 367] width 56 height 10
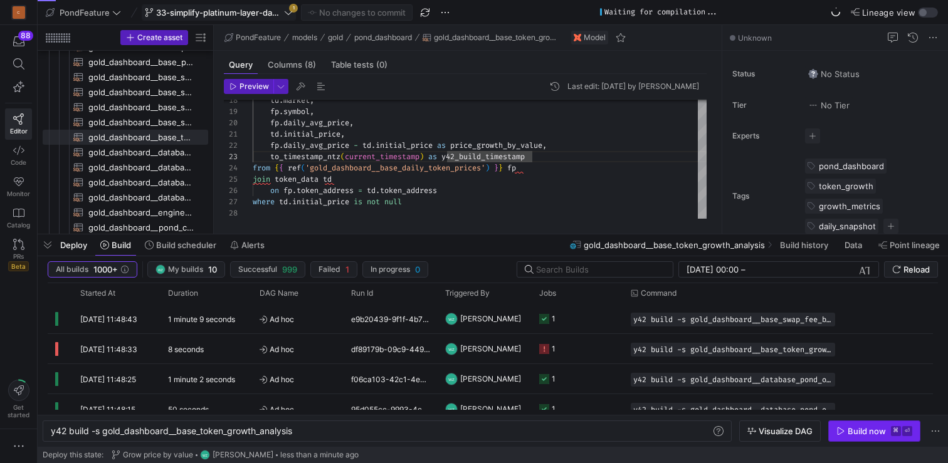
click at [874, 430] on div "Build now" at bounding box center [867, 431] width 38 height 10
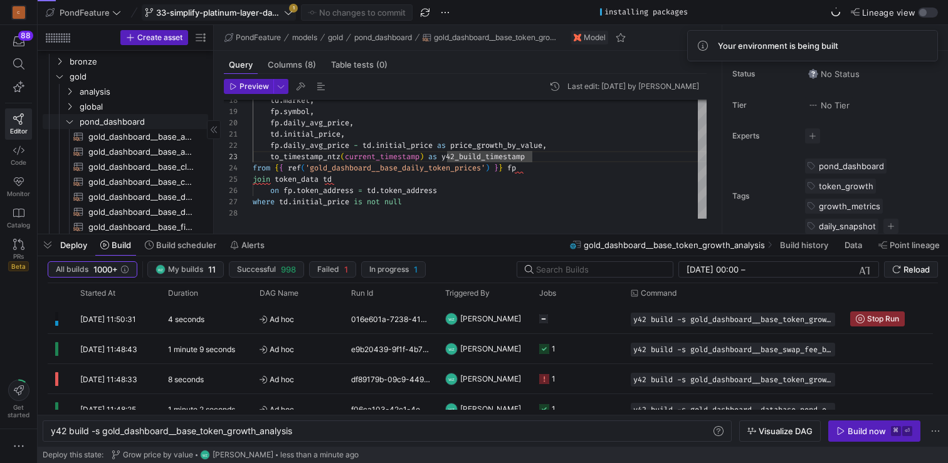
scroll to position [70, 0]
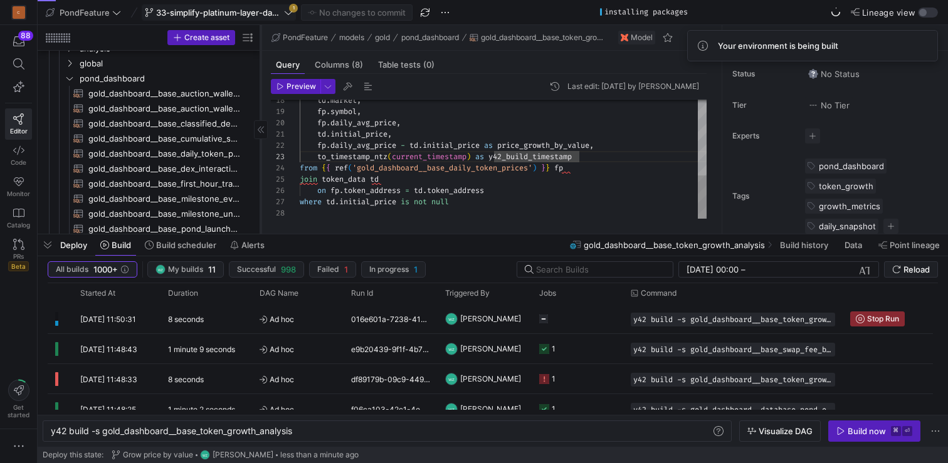
drag, startPoint x: 213, startPoint y: 93, endPoint x: 260, endPoint y: 94, distance: 47.0
click at [260, 94] on div at bounding box center [260, 129] width 1 height 209
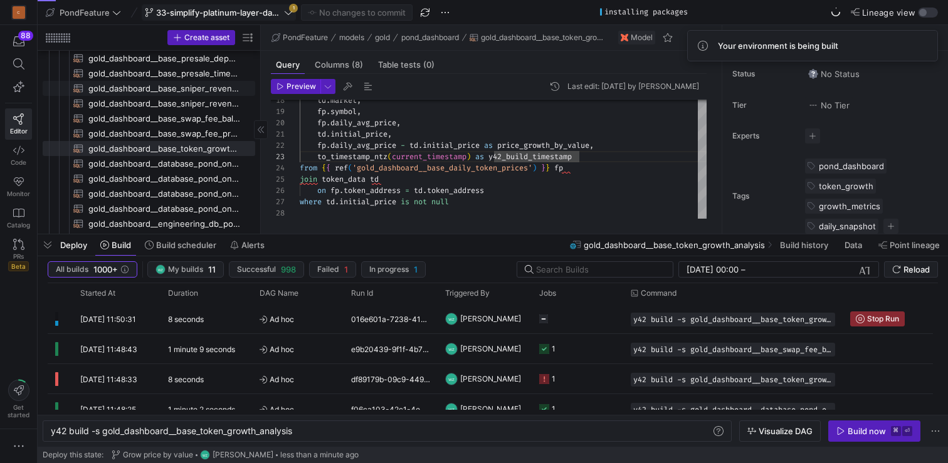
scroll to position [394, 0]
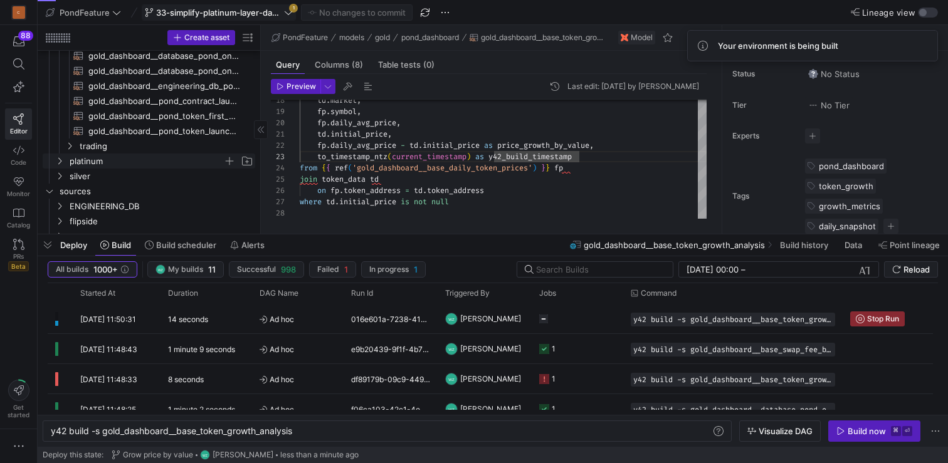
click at [150, 157] on span "platinum" at bounding box center [147, 161] width 154 height 14
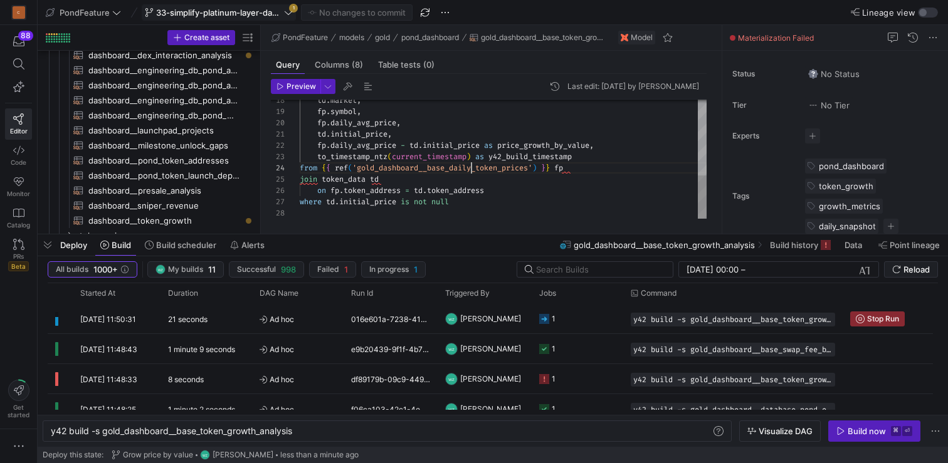
click at [471, 164] on div "td . market , fp . symbol , fp . daily_avg_price , td . initial_price , fp . da…" at bounding box center [503, 56] width 407 height 326
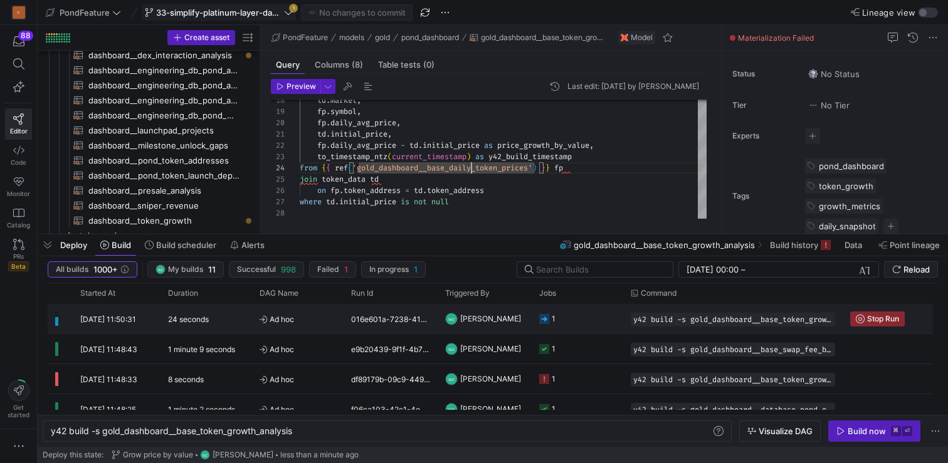
click at [513, 317] on y42-orchestration-triggered-by "WZ William Zhang" at bounding box center [484, 319] width 79 height 28
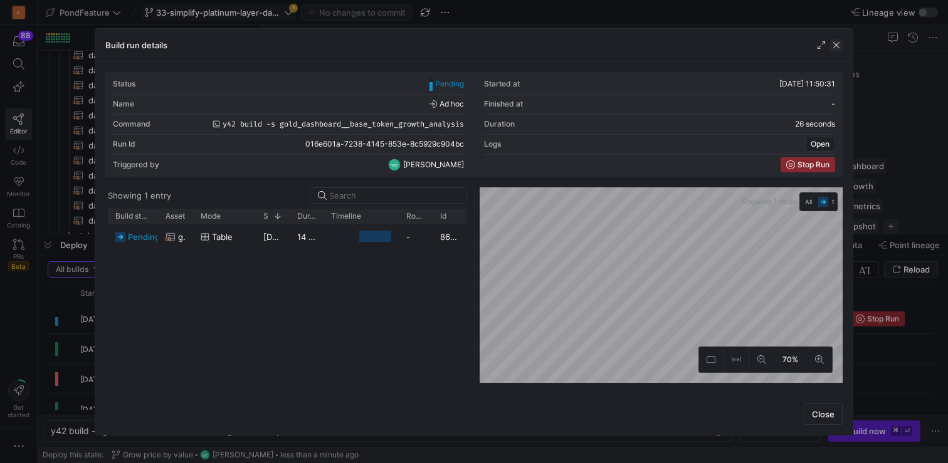
click at [839, 43] on span "button" at bounding box center [836, 45] width 13 height 13
